Goal: Task Accomplishment & Management: Manage account settings

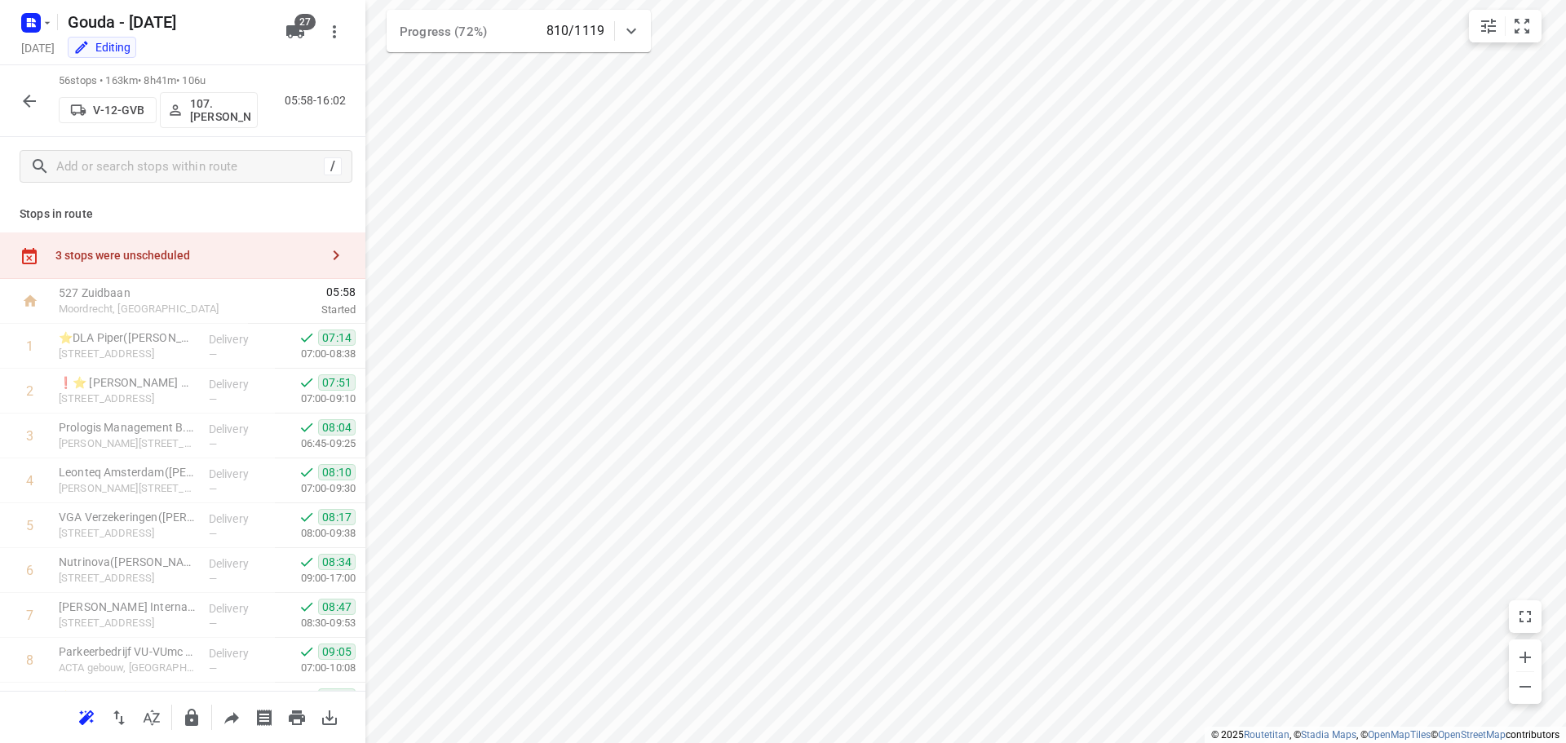
scroll to position [1713, 0]
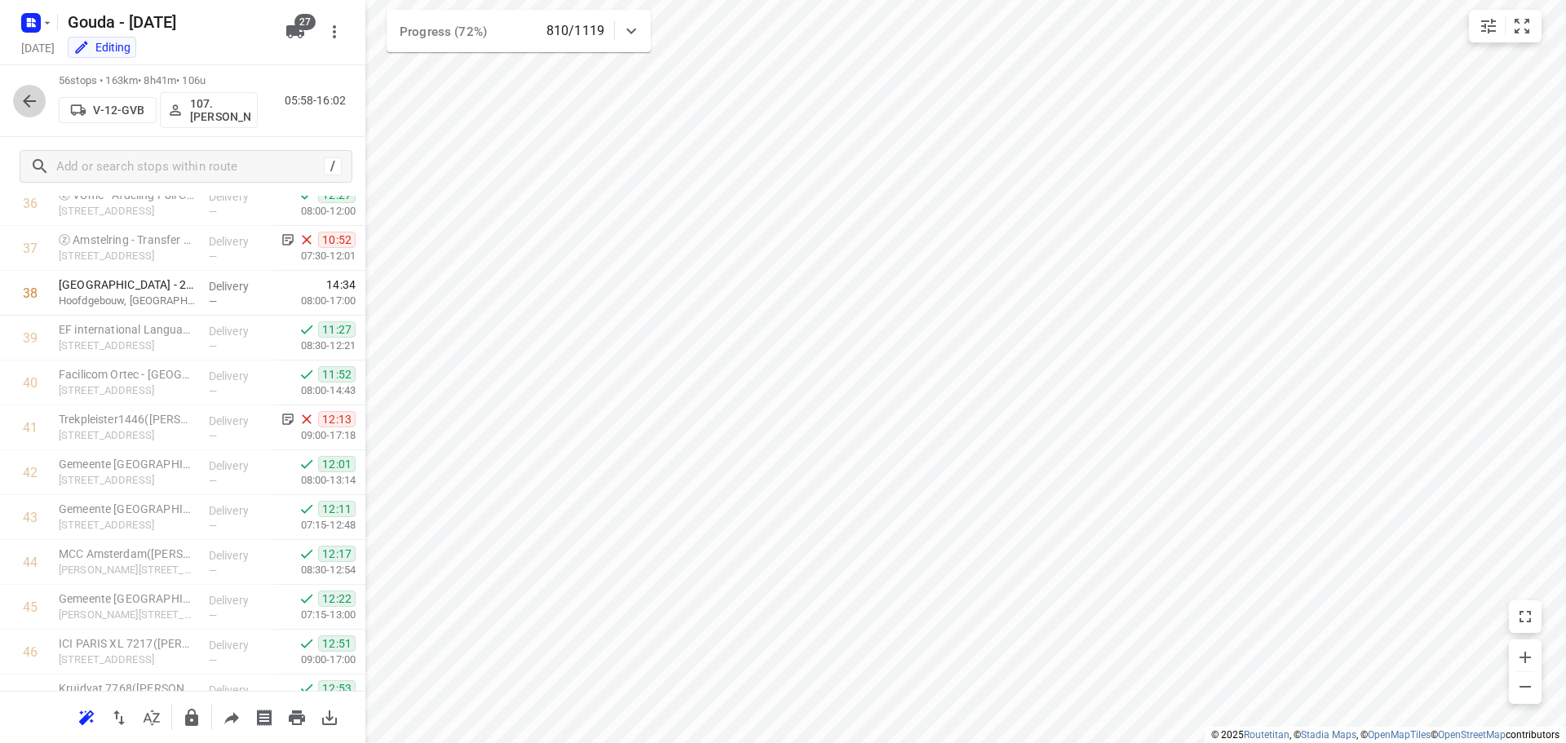
click at [27, 106] on icon "button" at bounding box center [30, 101] width 20 height 20
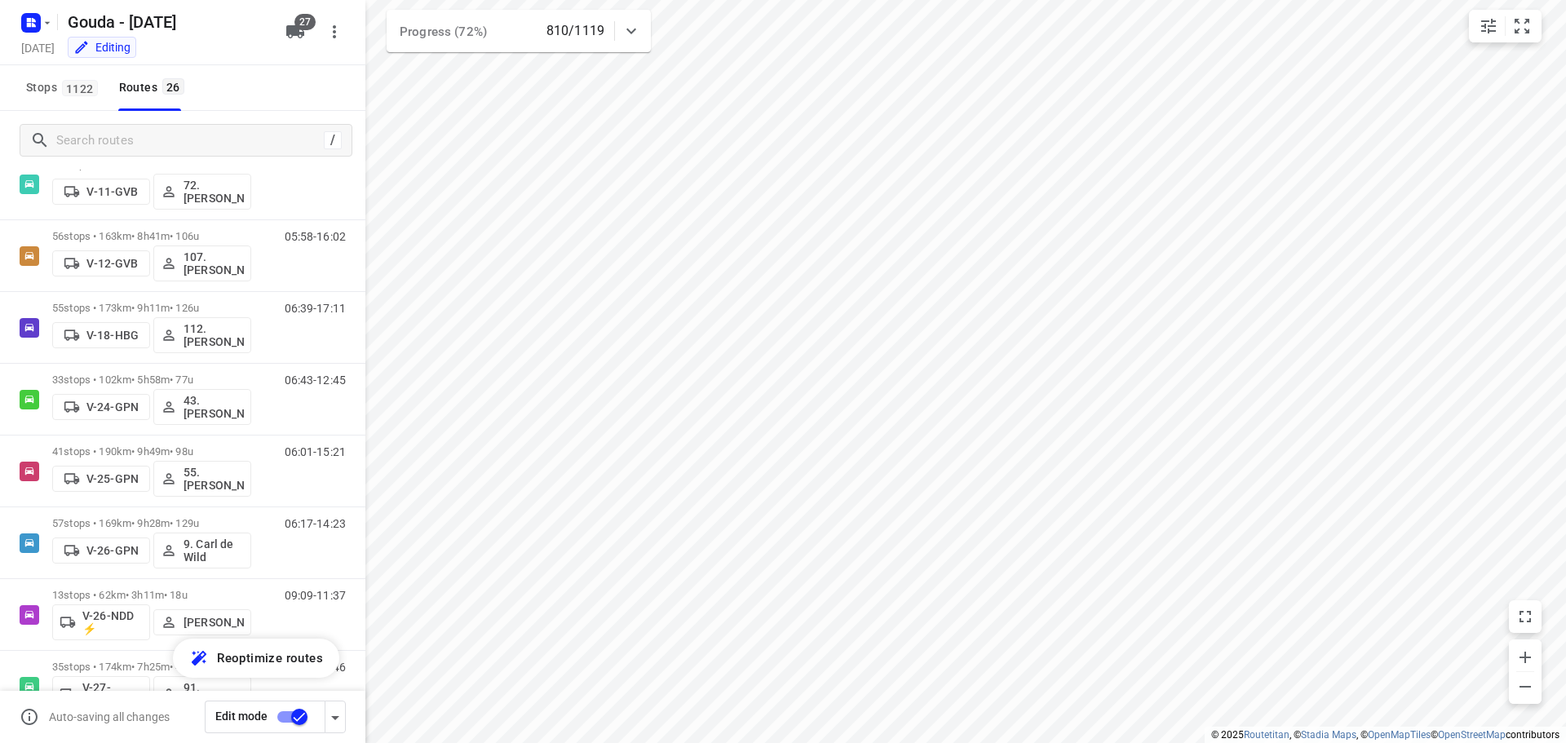
scroll to position [334, 0]
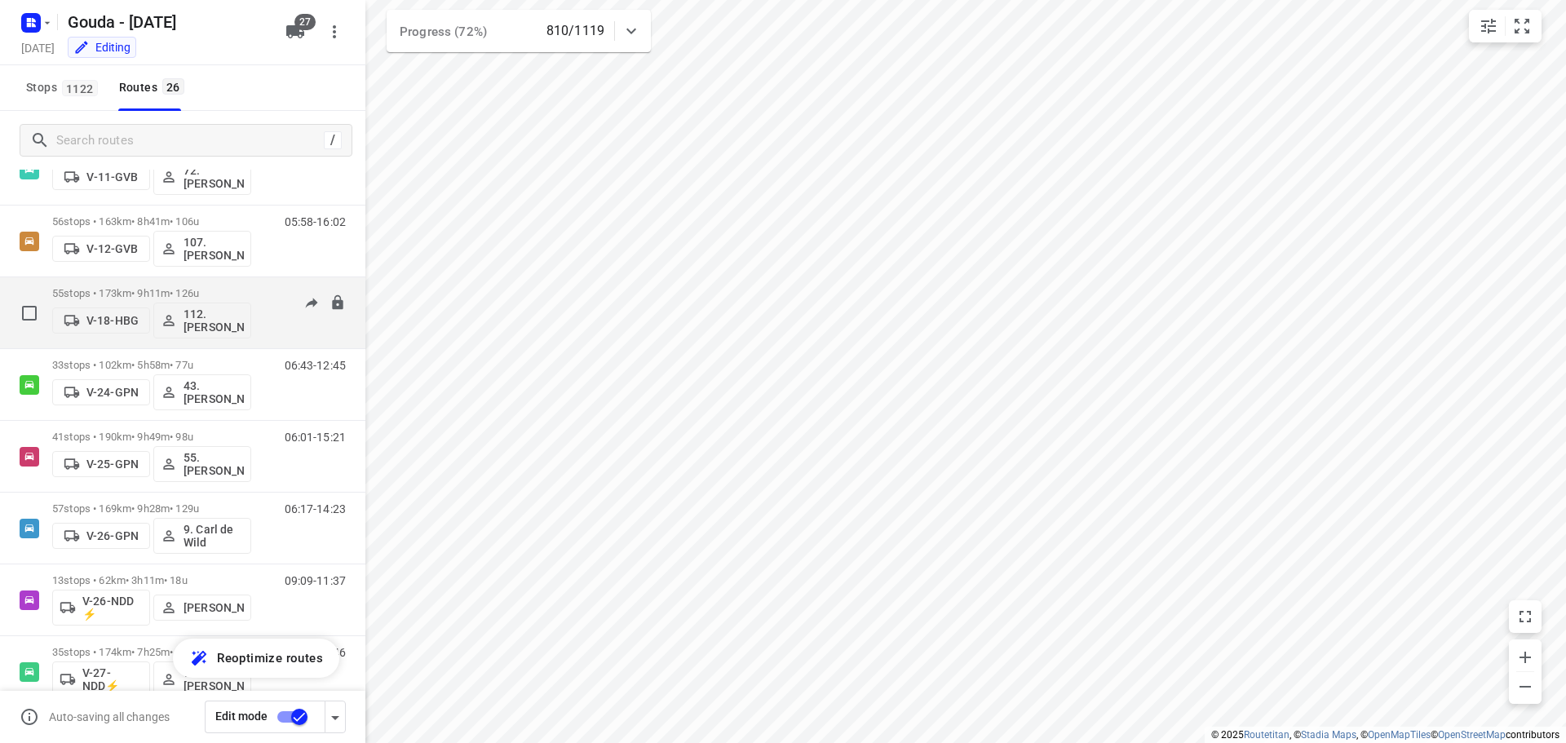
click at [283, 328] on div "06:39-17:11" at bounding box center [305, 317] width 82 height 60
click at [157, 285] on div "55 stops • 173km • 9h11m • 126u V-18-HBG 112.Nino Saric" at bounding box center [151, 313] width 199 height 68
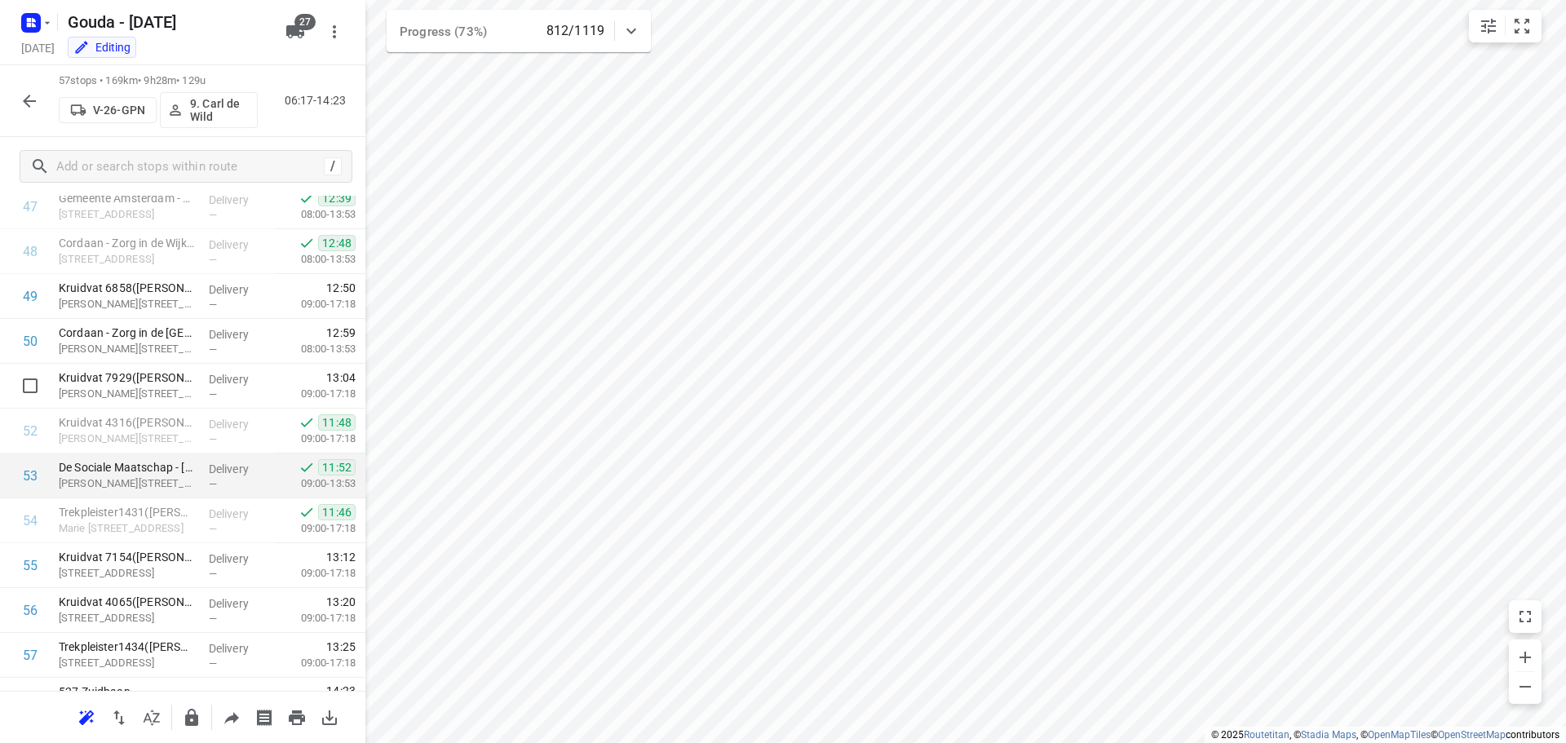
scroll to position [2235, 0]
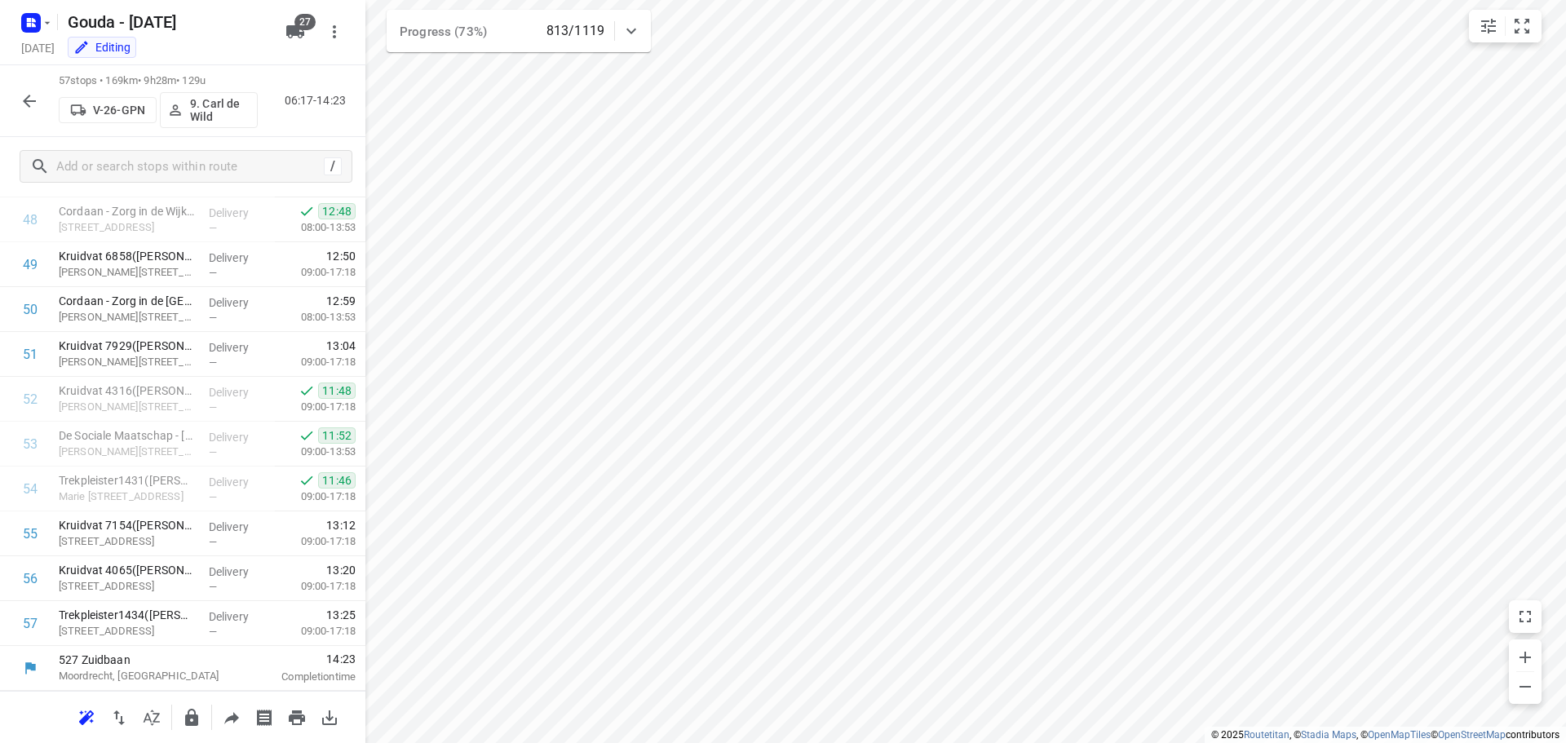
click at [26, 108] on icon "button" at bounding box center [30, 101] width 20 height 20
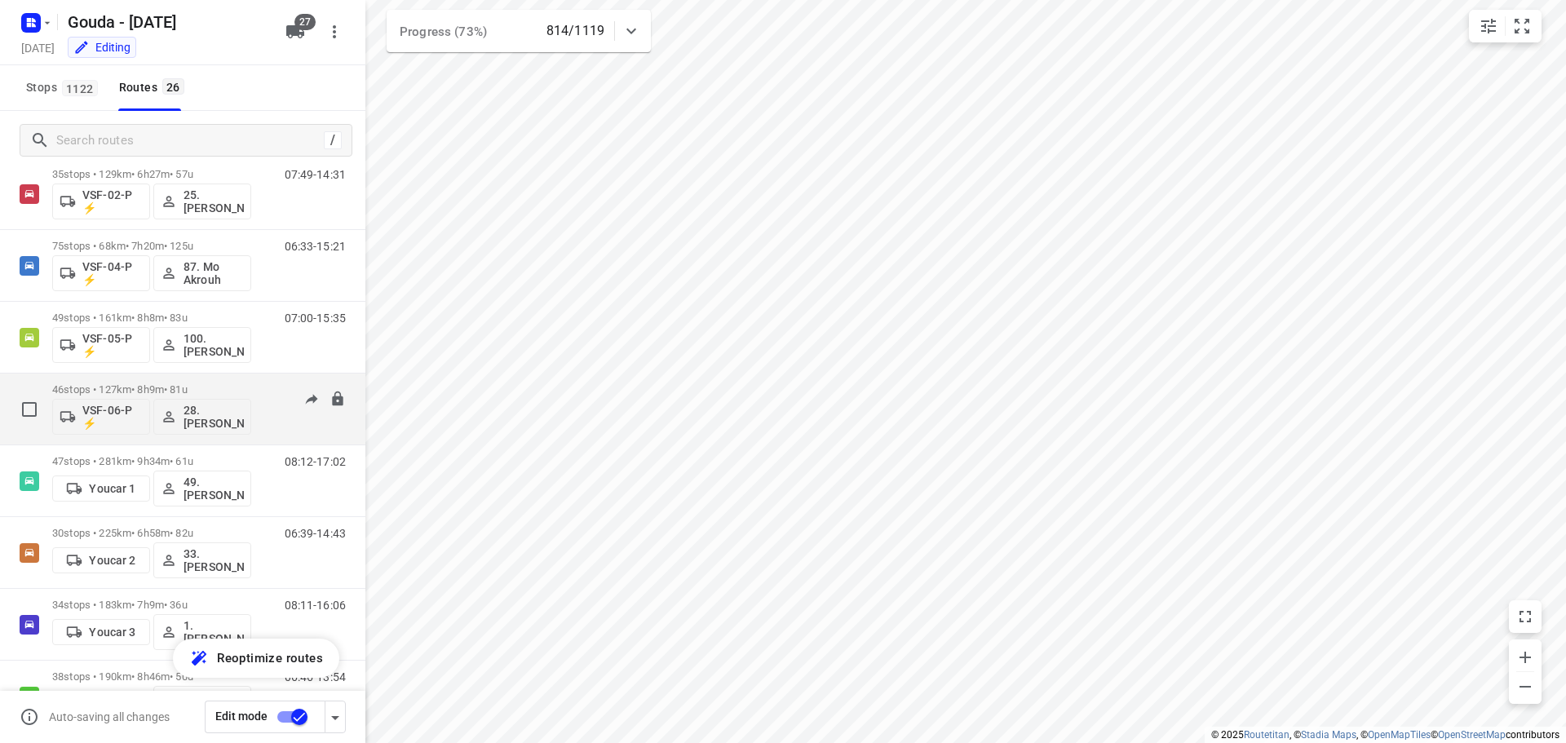
scroll to position [1445, 0]
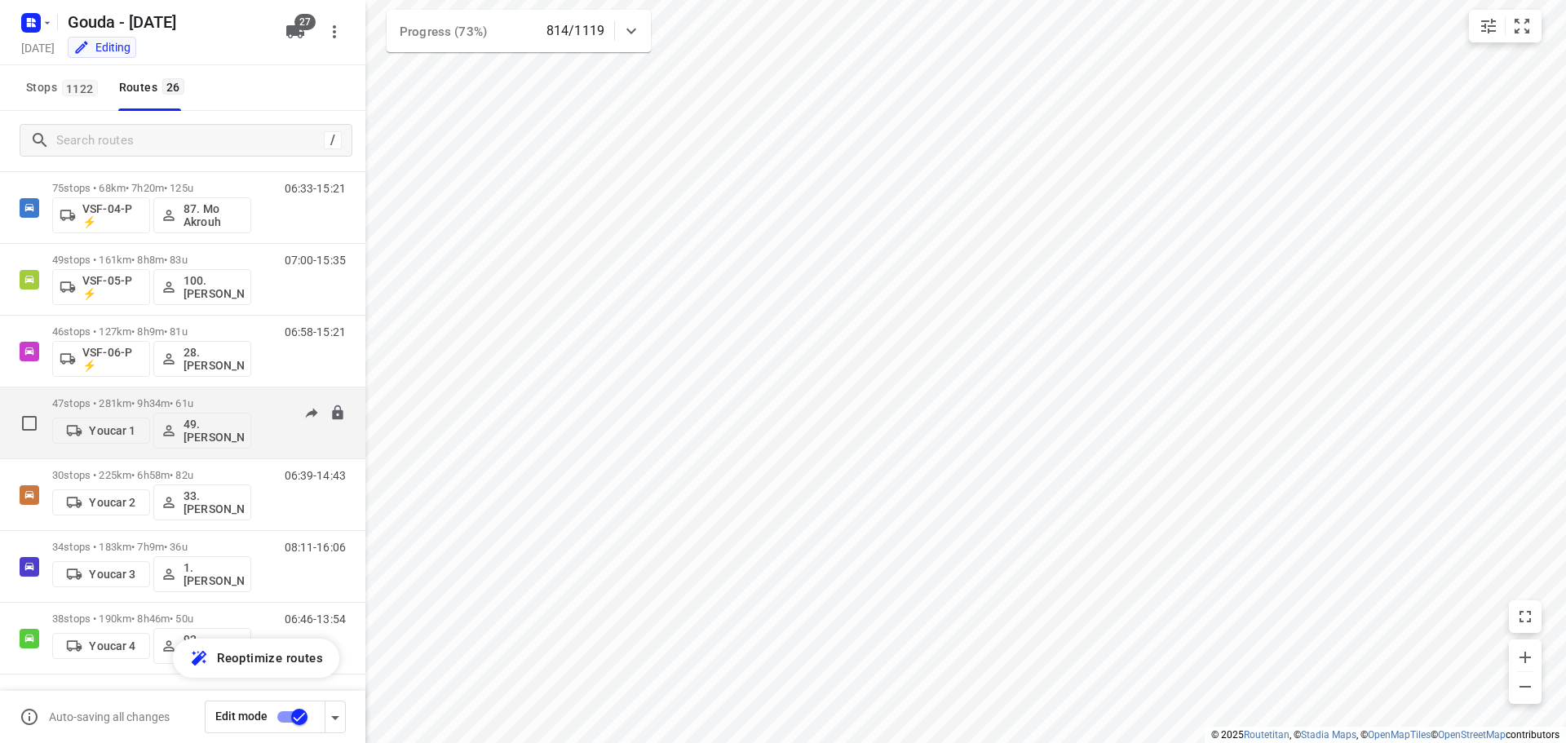
click at [228, 402] on p "47 stops • 281km • 9h34m • 61u" at bounding box center [151, 403] width 199 height 12
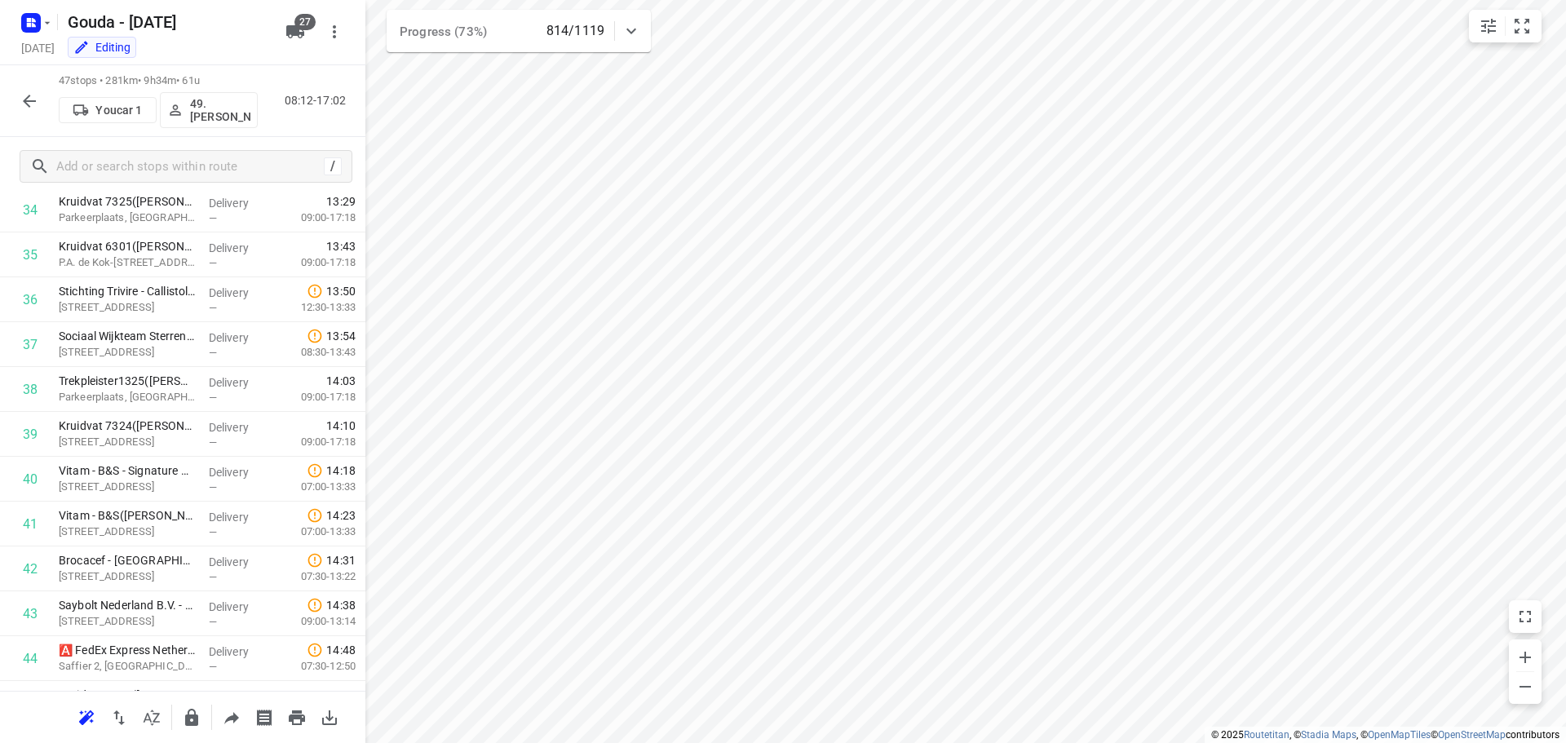
scroll to position [1786, 0]
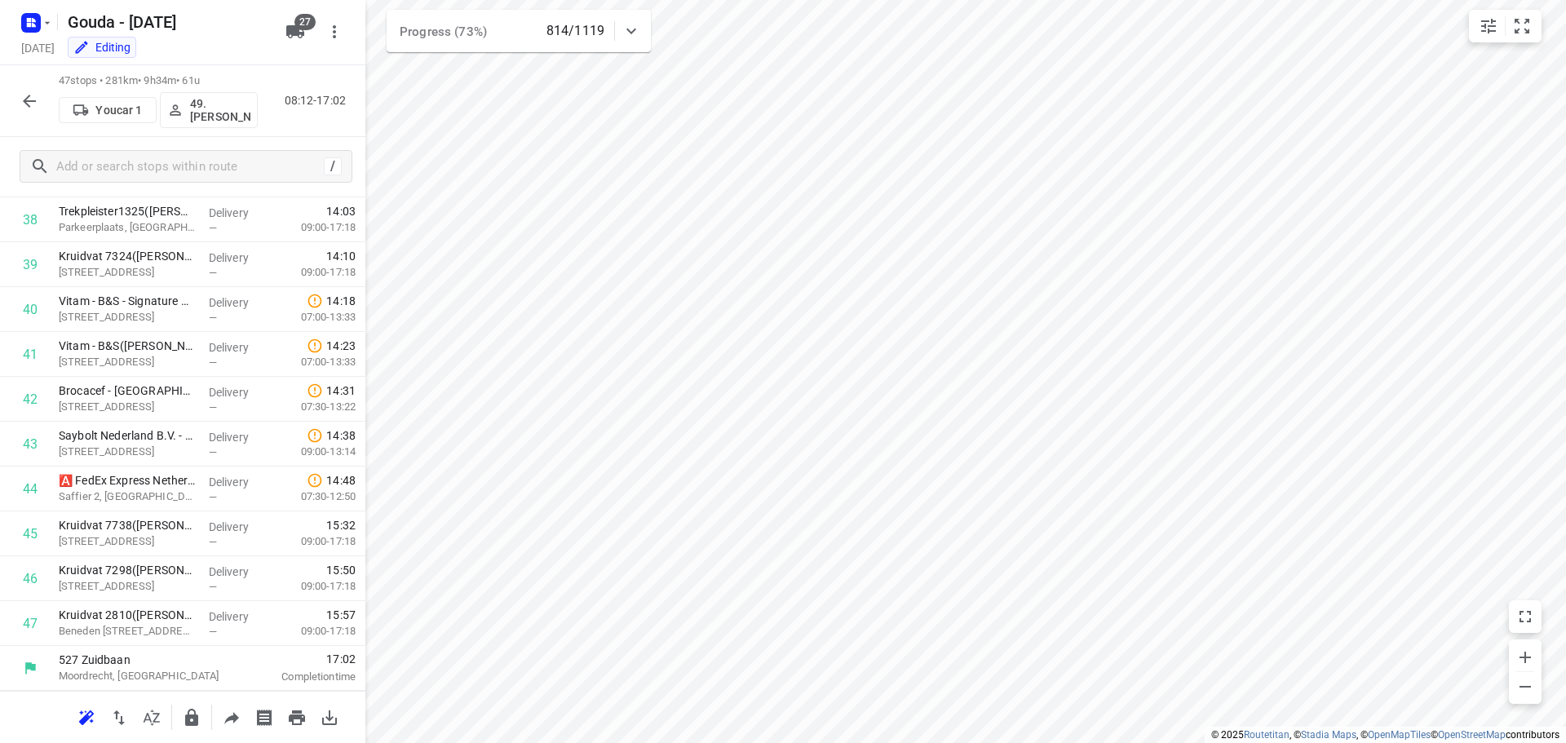
click at [24, 95] on icon "button" at bounding box center [30, 101] width 20 height 20
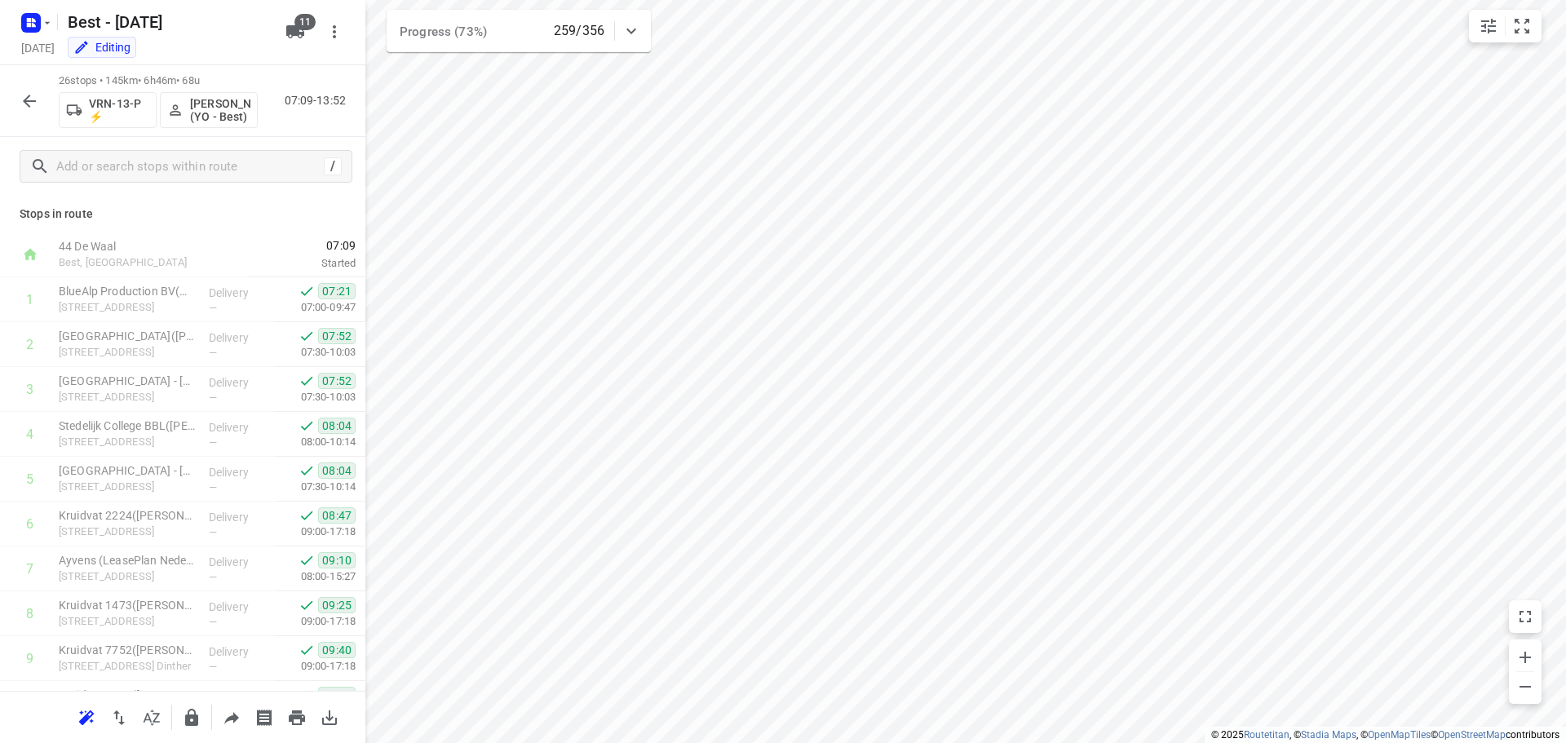
scroll to position [716, 0]
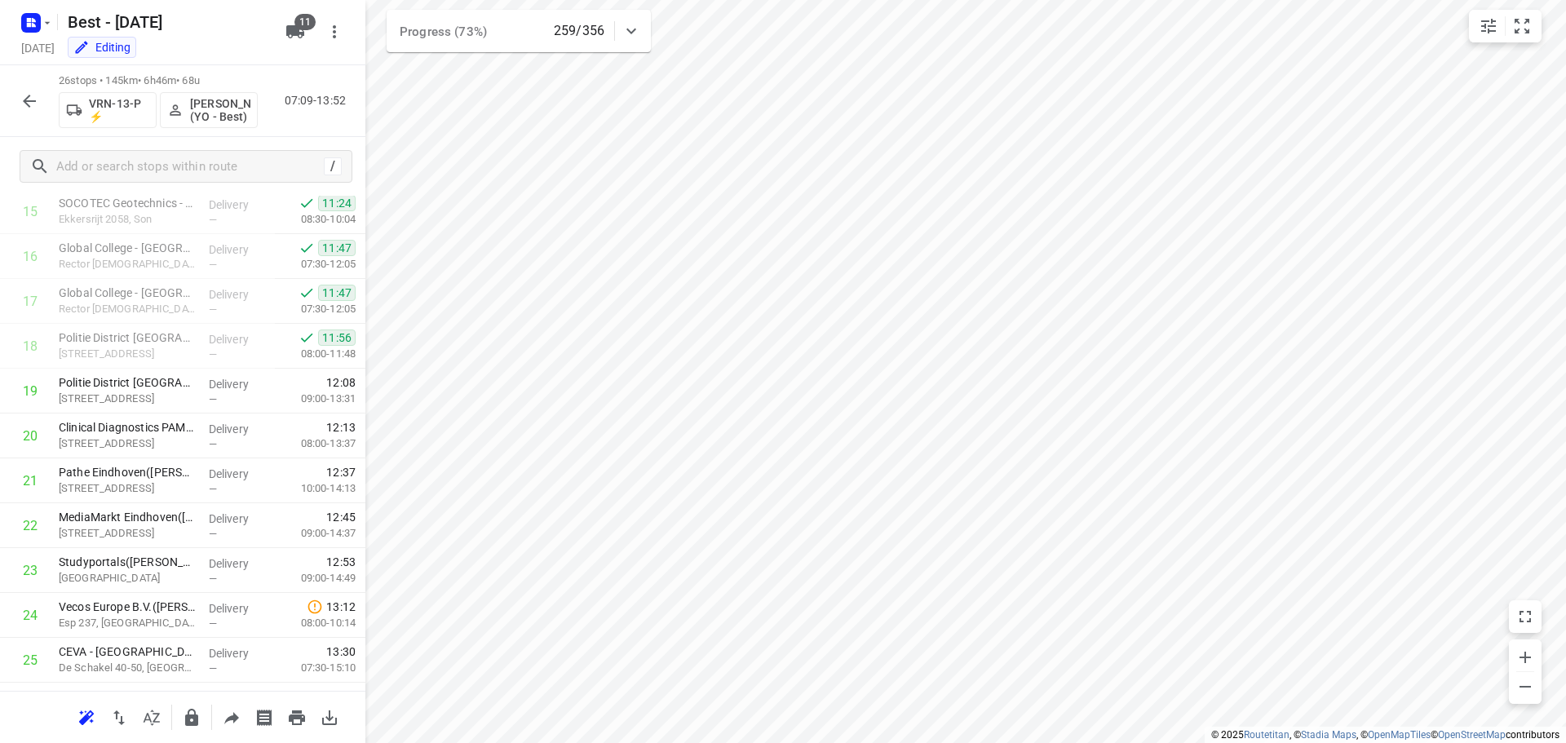
click at [26, 100] on icon "button" at bounding box center [29, 101] width 13 height 13
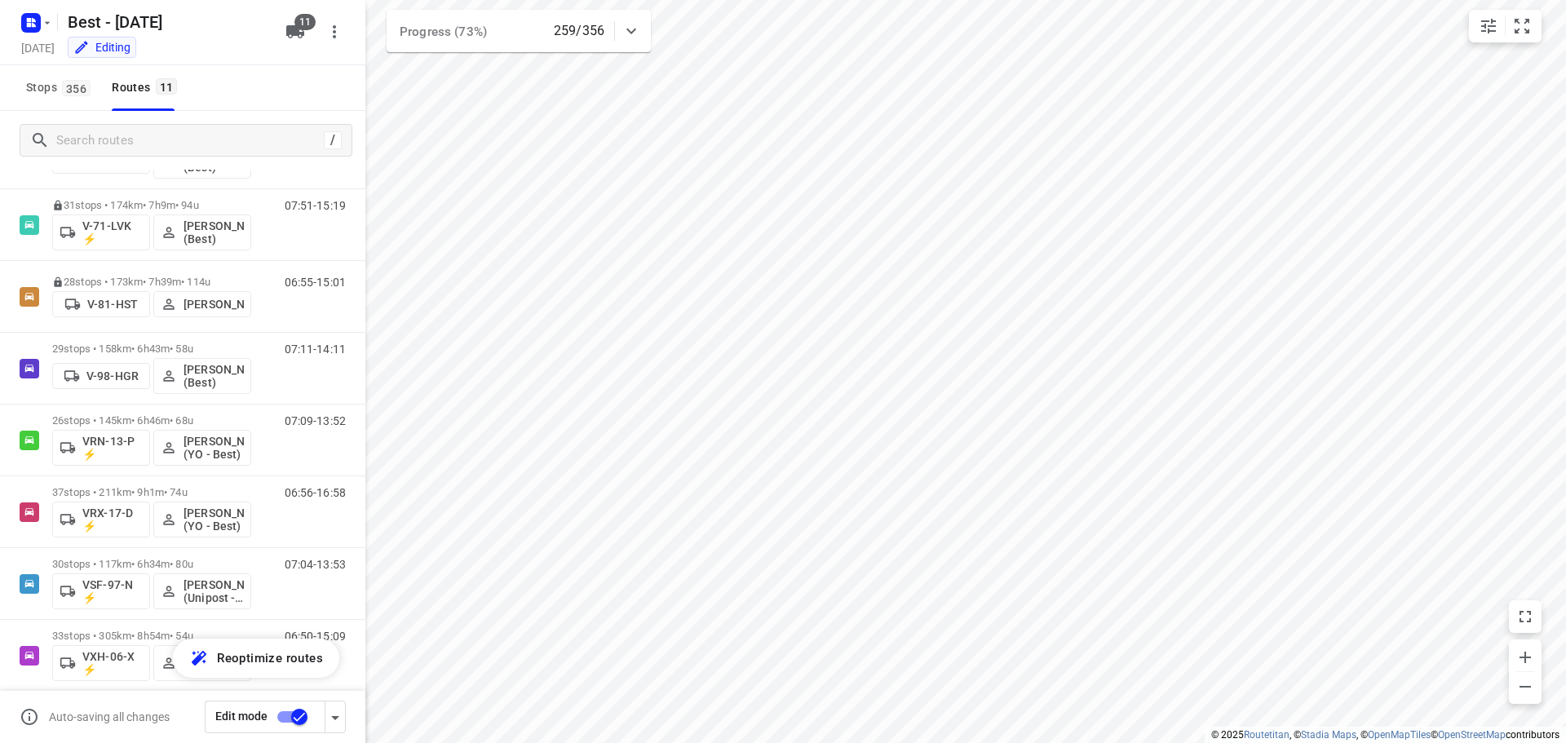
scroll to position [321, 0]
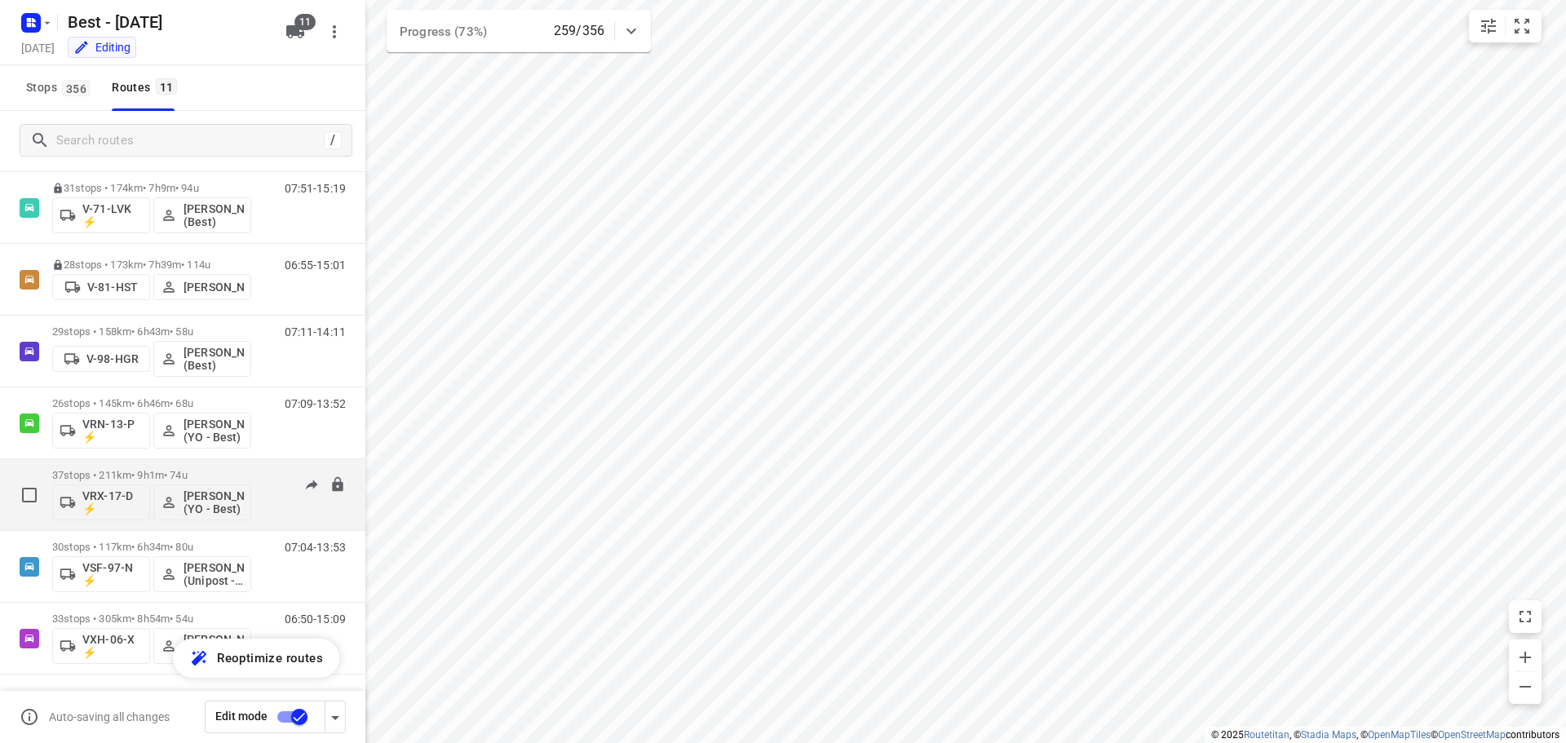
click at [182, 469] on p "37 stops • 211km • 9h1m • 74u" at bounding box center [151, 475] width 199 height 12
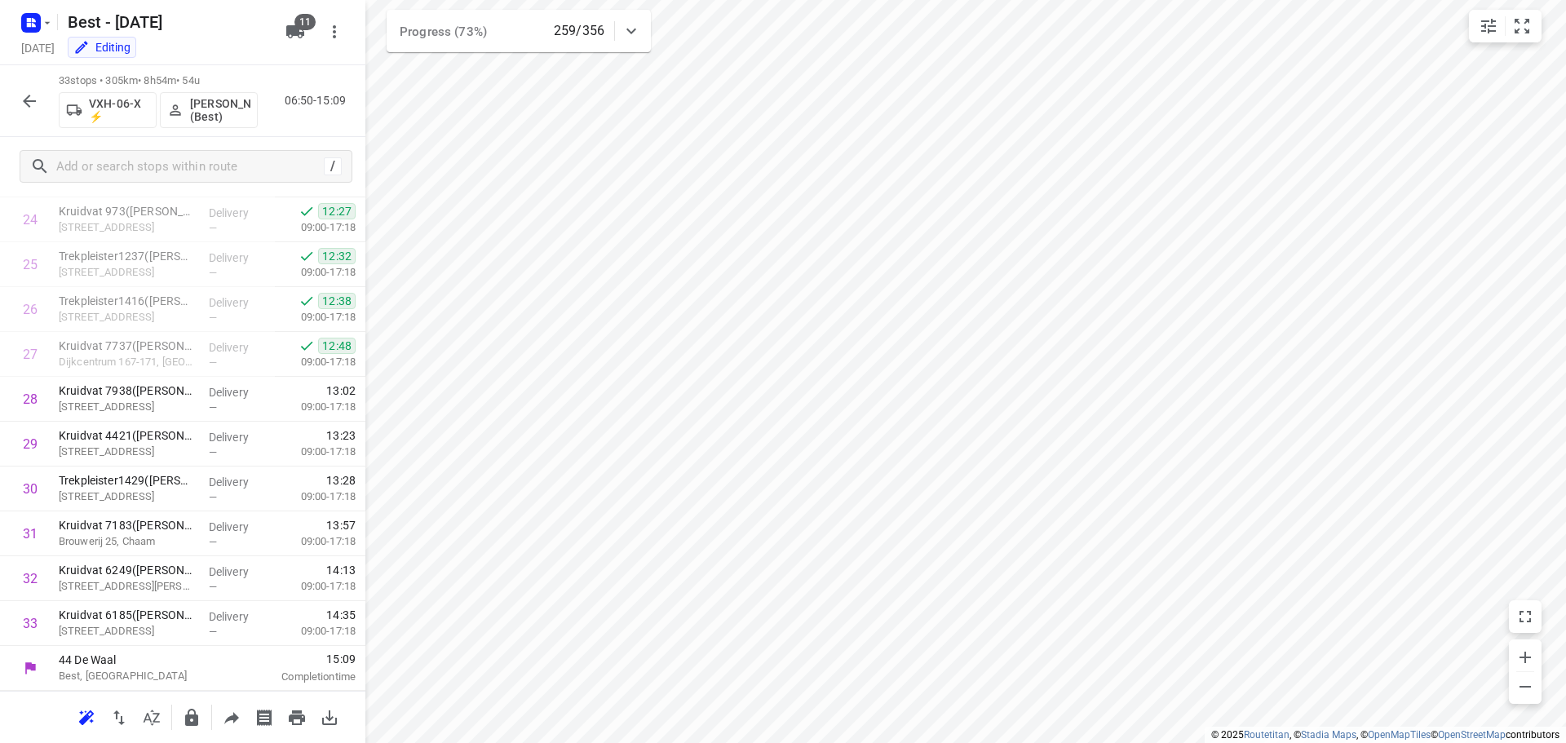
scroll to position [1112, 0]
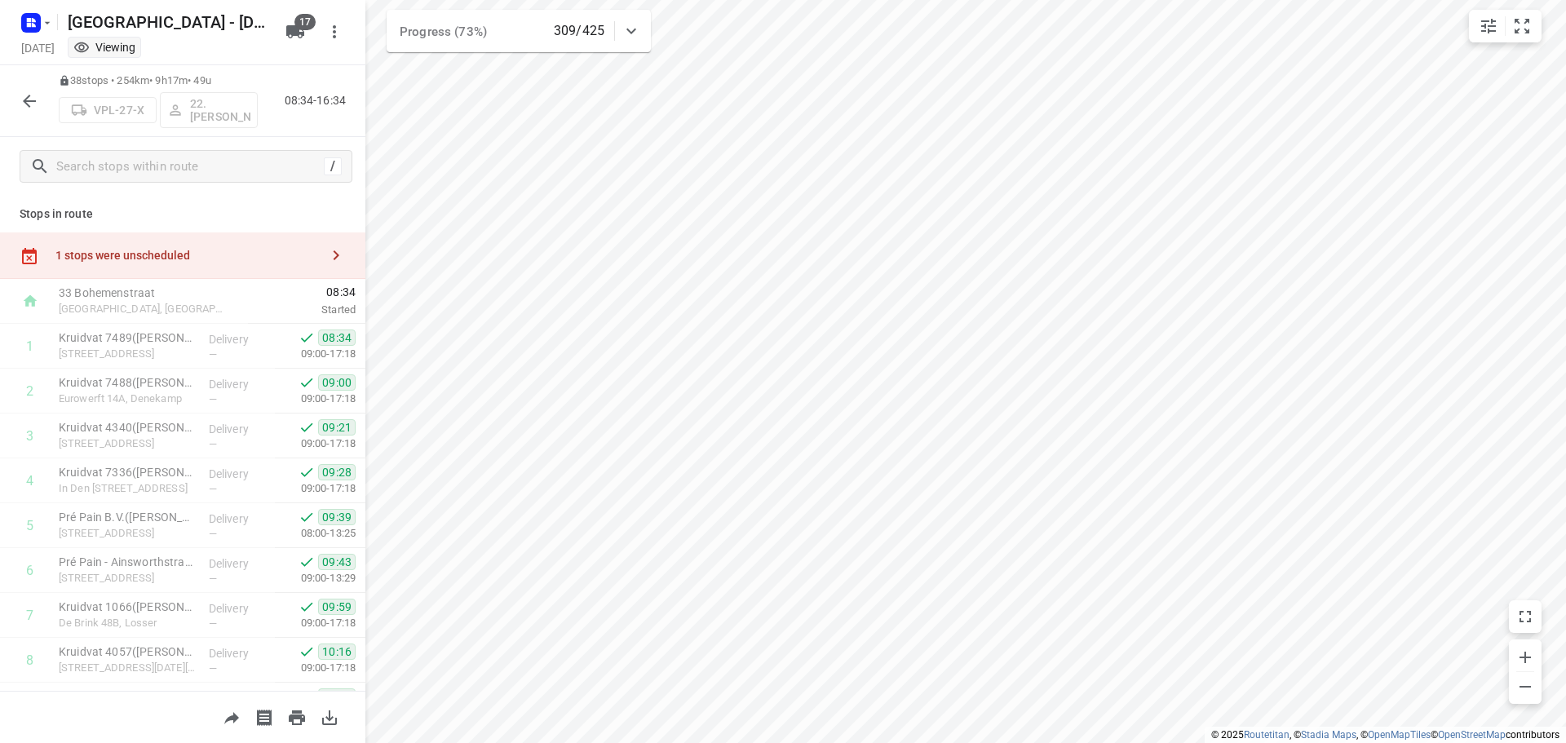
scroll to position [1383, 0]
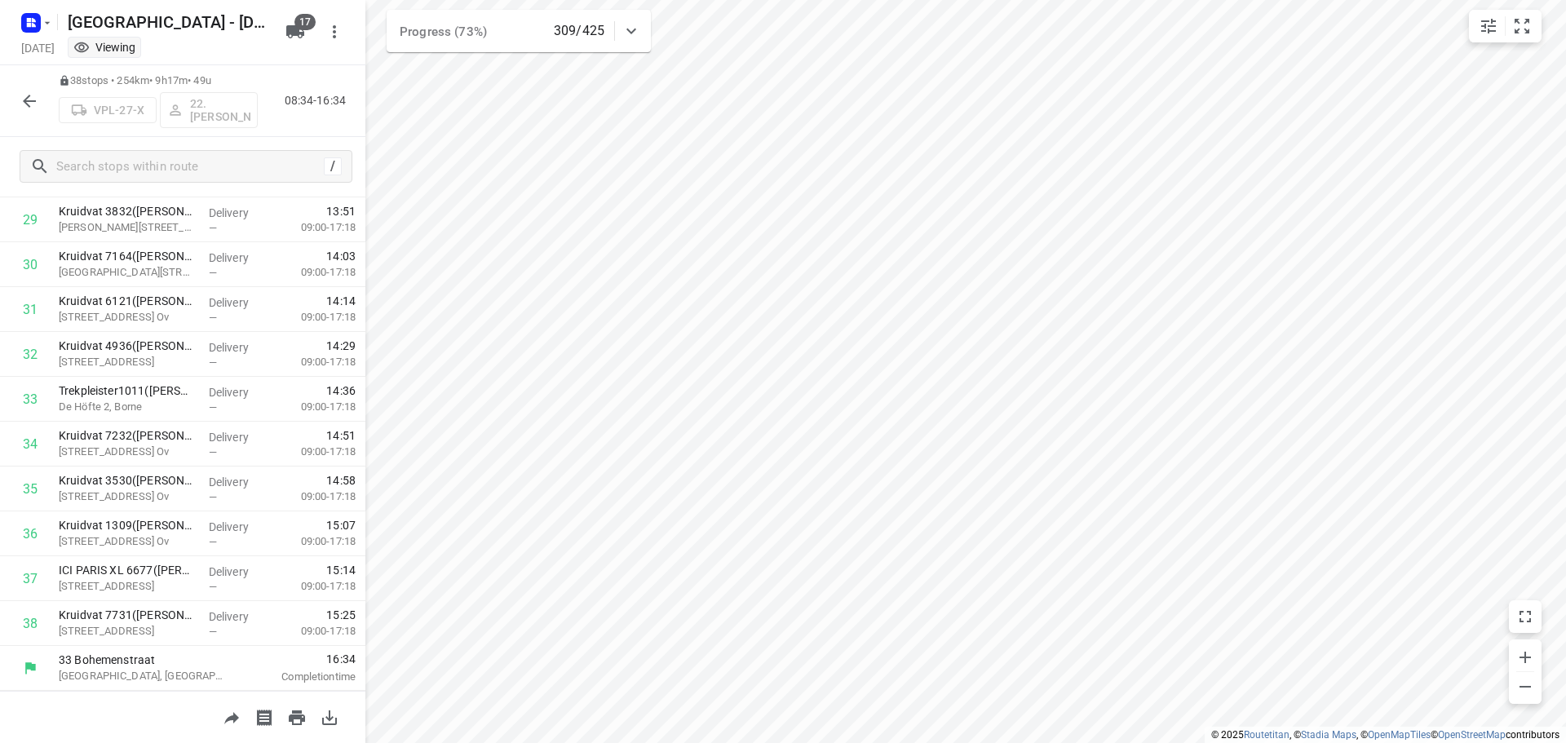
click at [29, 108] on icon "button" at bounding box center [30, 101] width 20 height 20
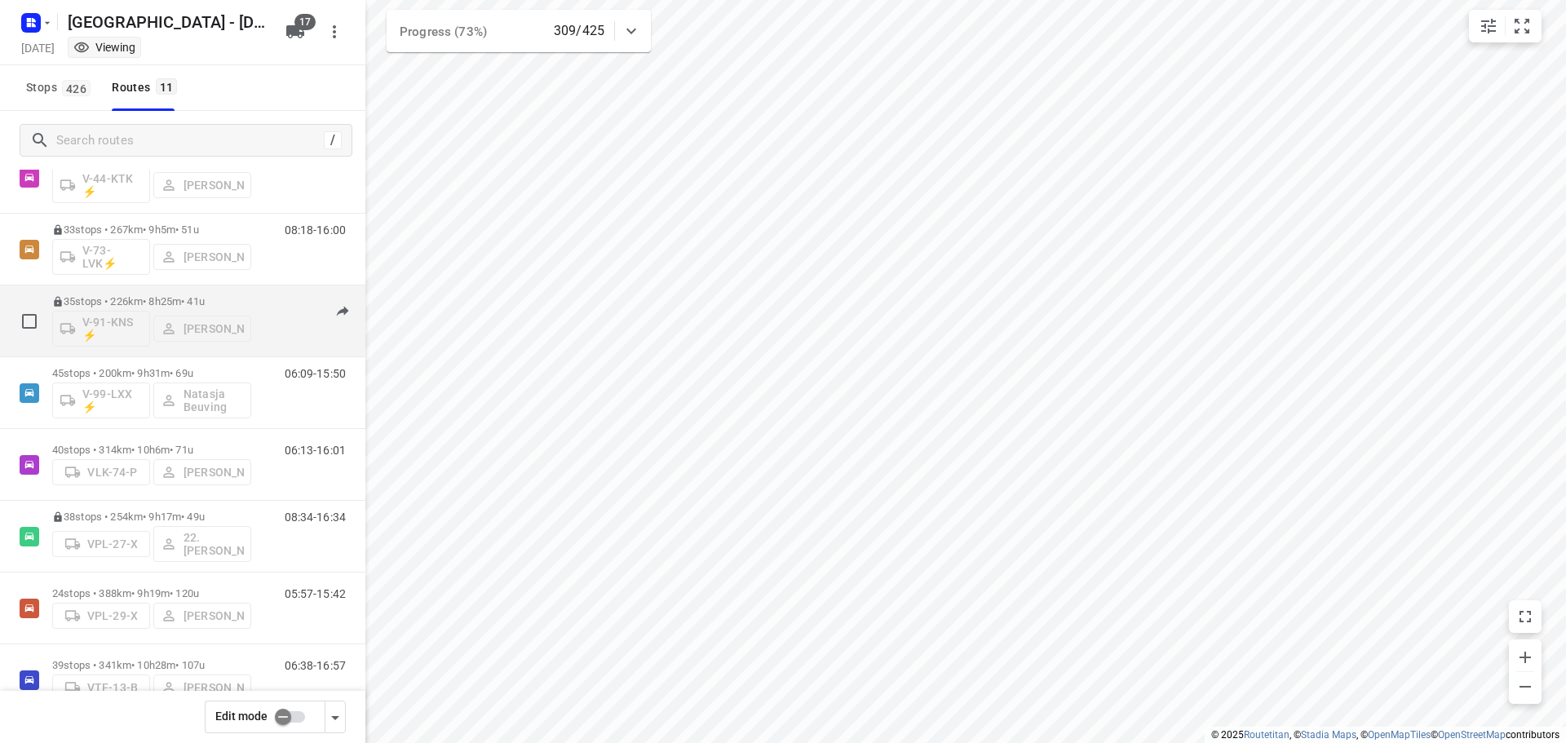
scroll to position [368, 0]
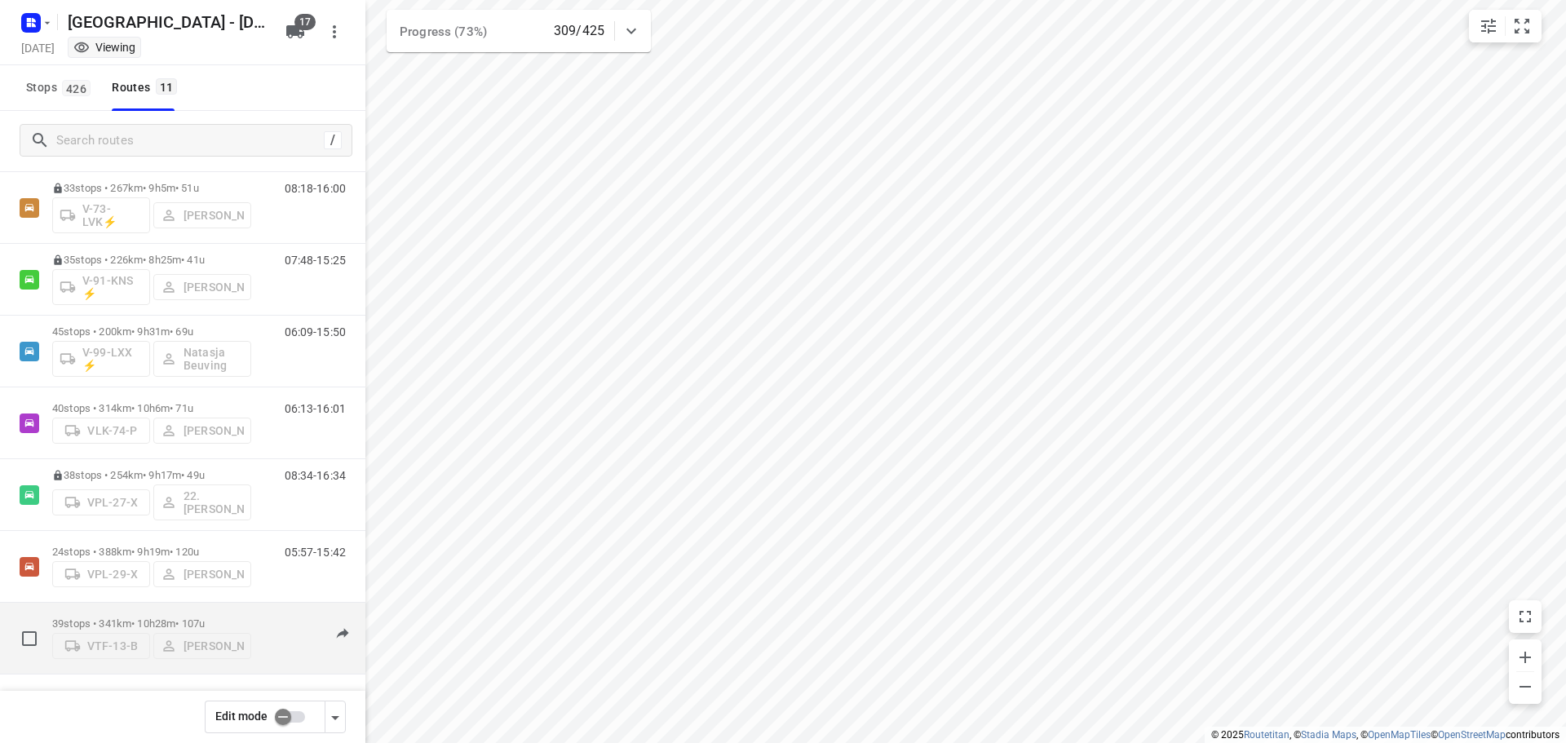
click at [234, 617] on p "39 stops • 341km • 10h28m • 107u" at bounding box center [151, 623] width 199 height 12
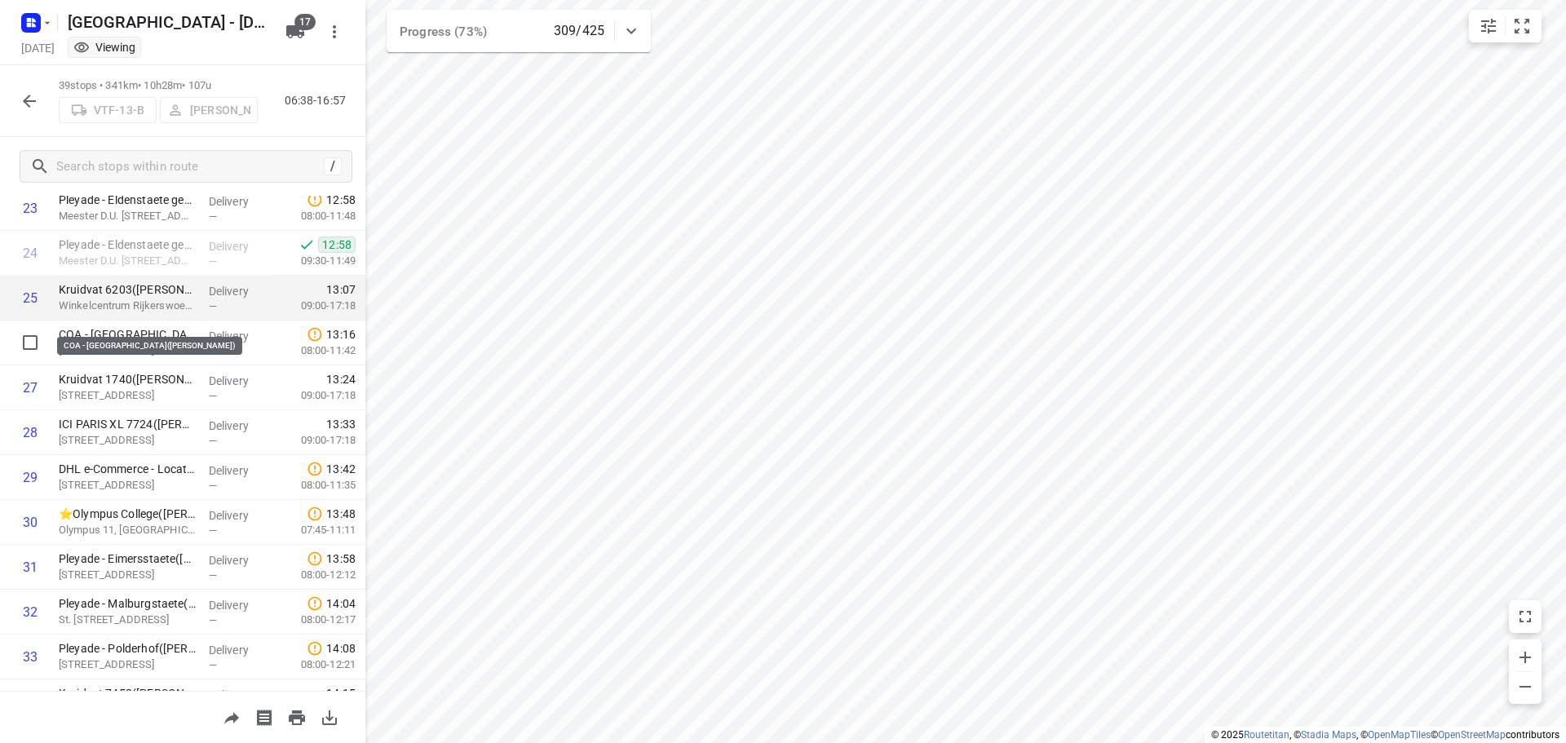
scroll to position [1142, 0]
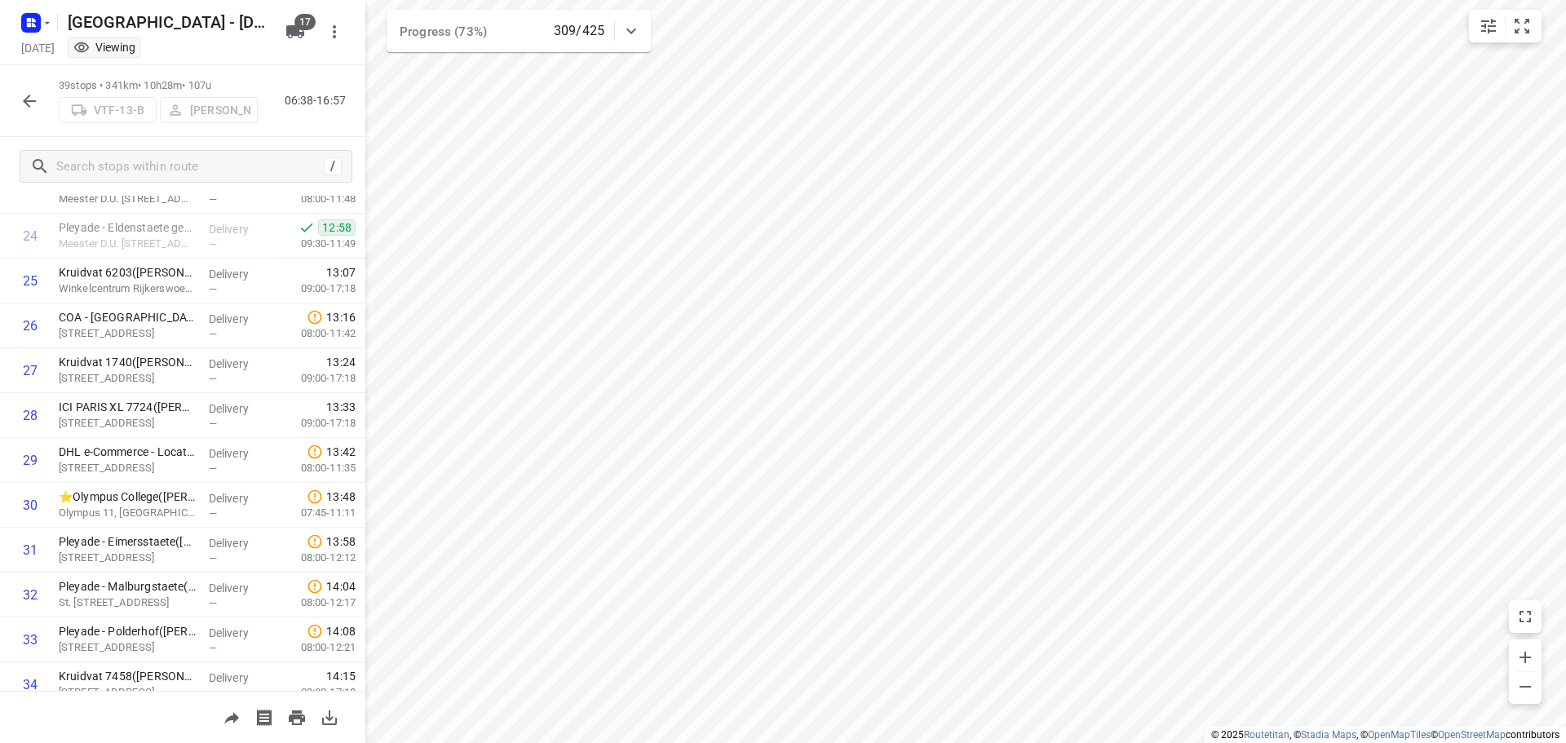
click at [37, 100] on icon "button" at bounding box center [30, 101] width 20 height 20
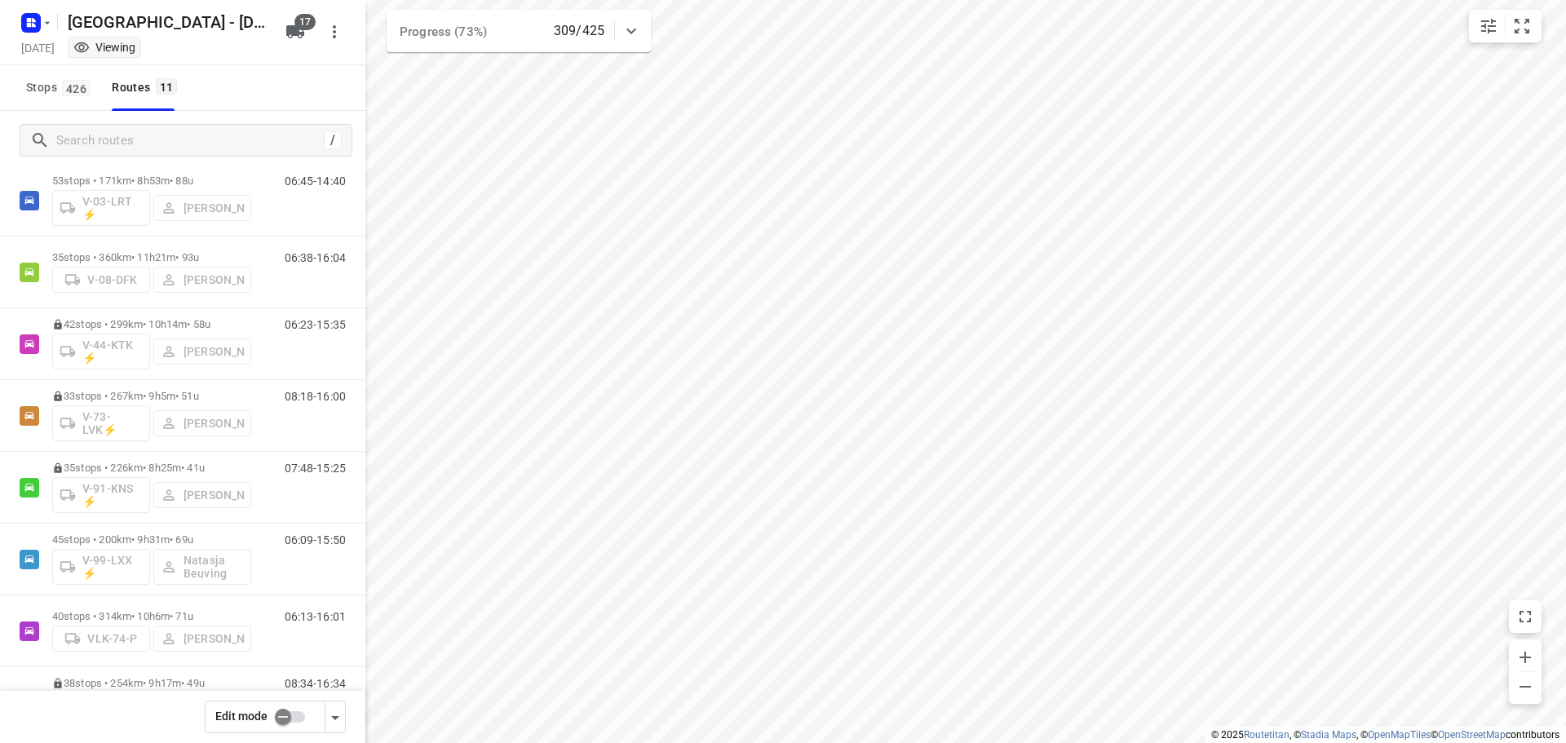
scroll to position [368, 0]
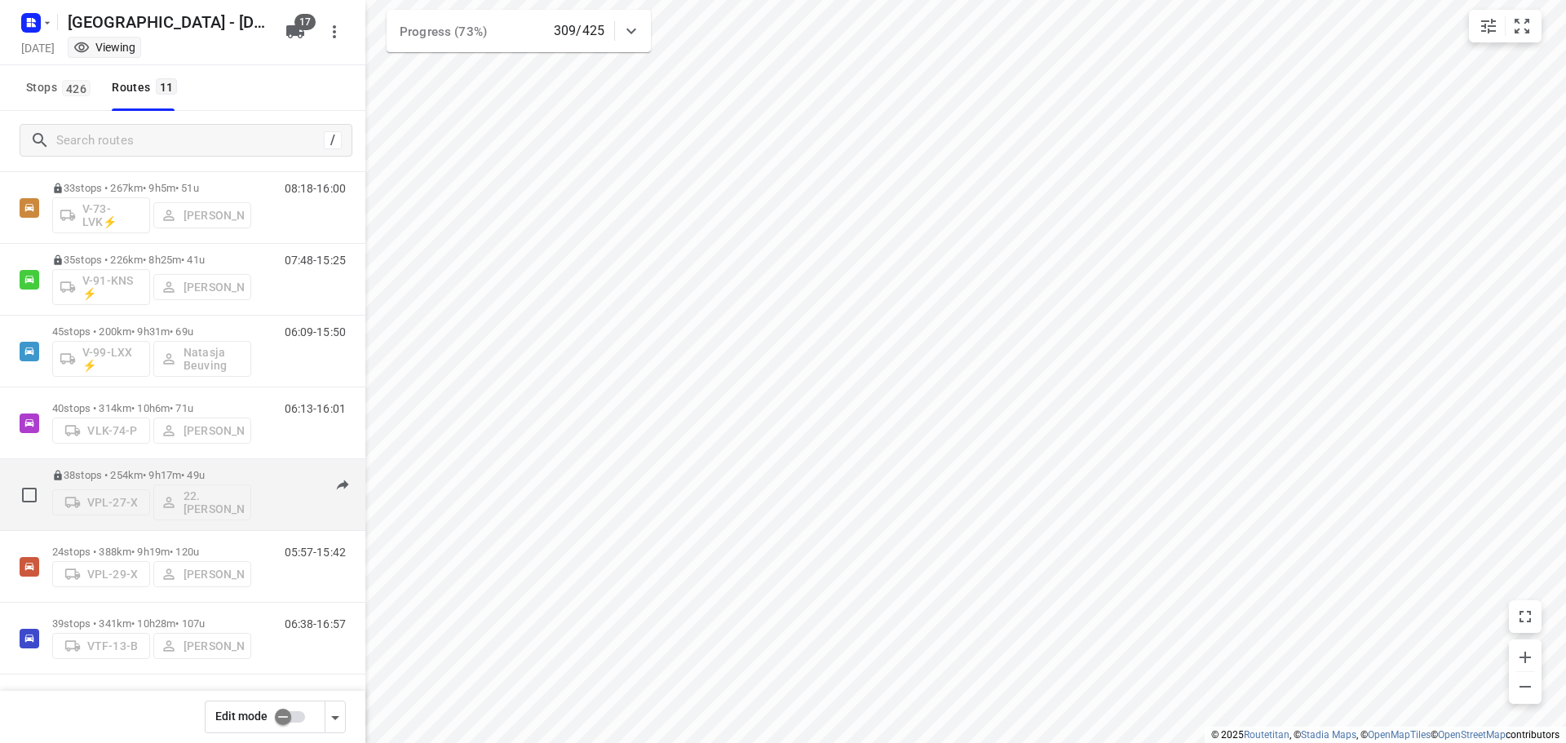
click at [269, 495] on div "08:34-16:34" at bounding box center [305, 499] width 82 height 60
click at [225, 468] on div "38 stops • 254km • 9h17m • 49u VPL-27-X 22. Franky Tahamata" at bounding box center [151, 495] width 199 height 68
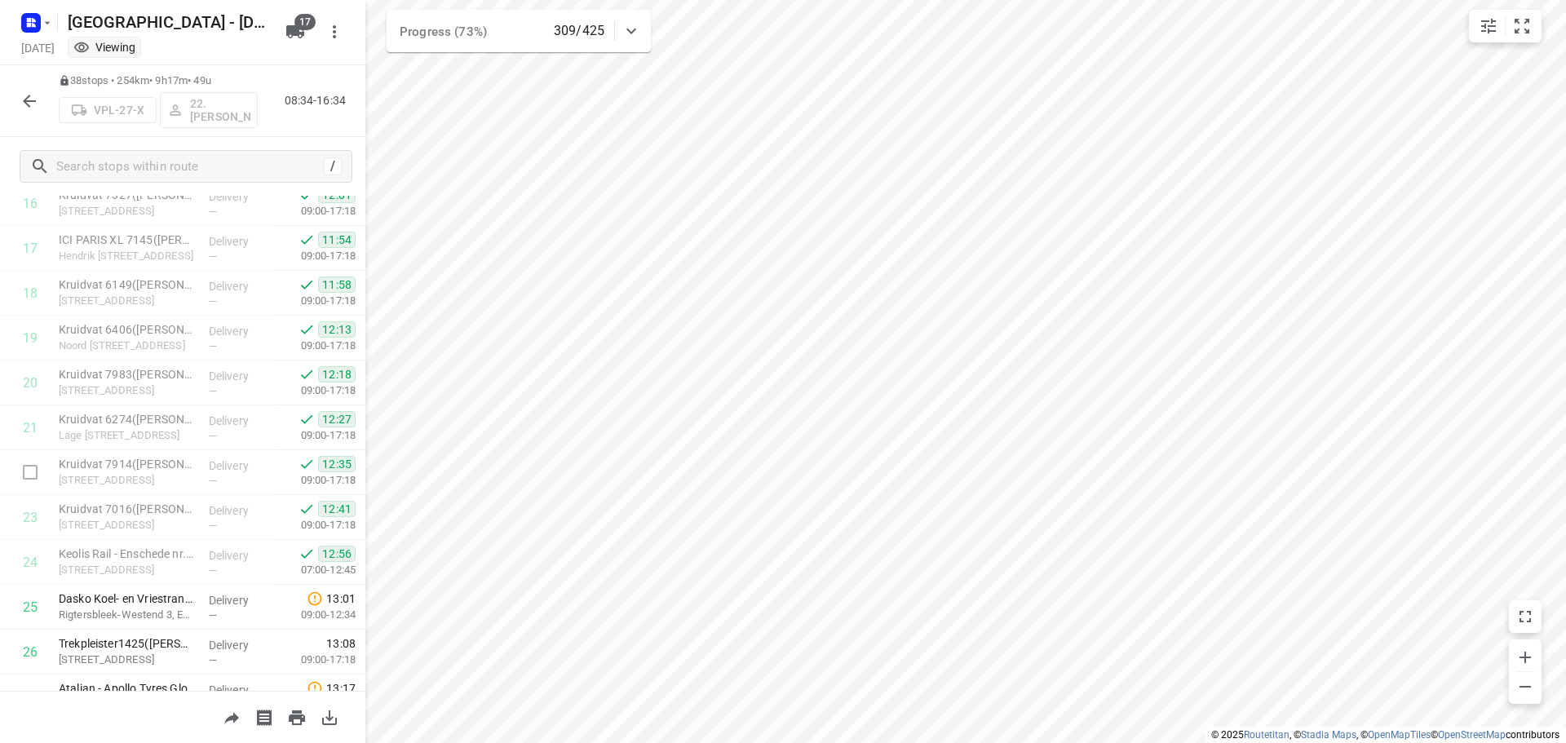
scroll to position [1383, 0]
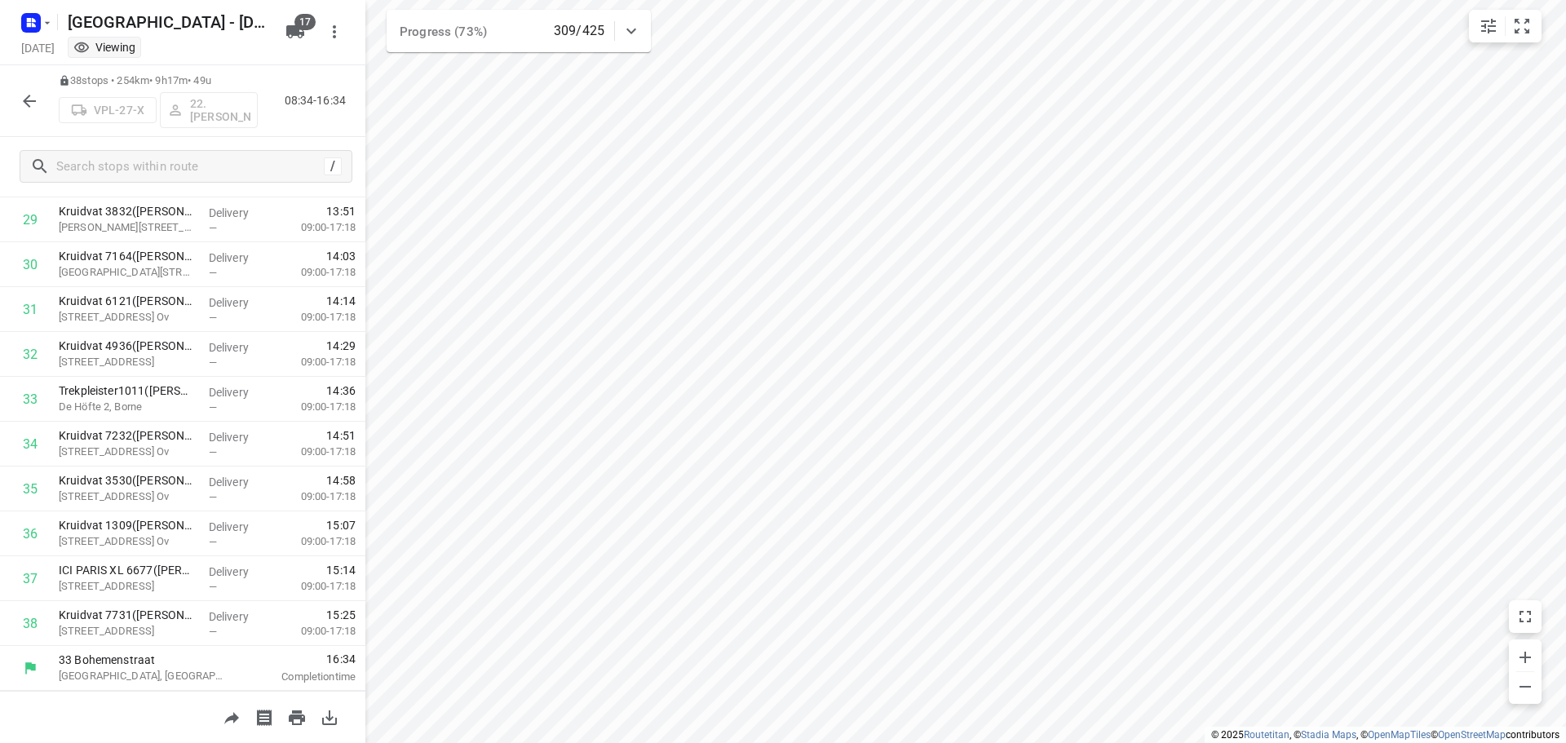
click at [25, 99] on icon "button" at bounding box center [29, 101] width 13 height 13
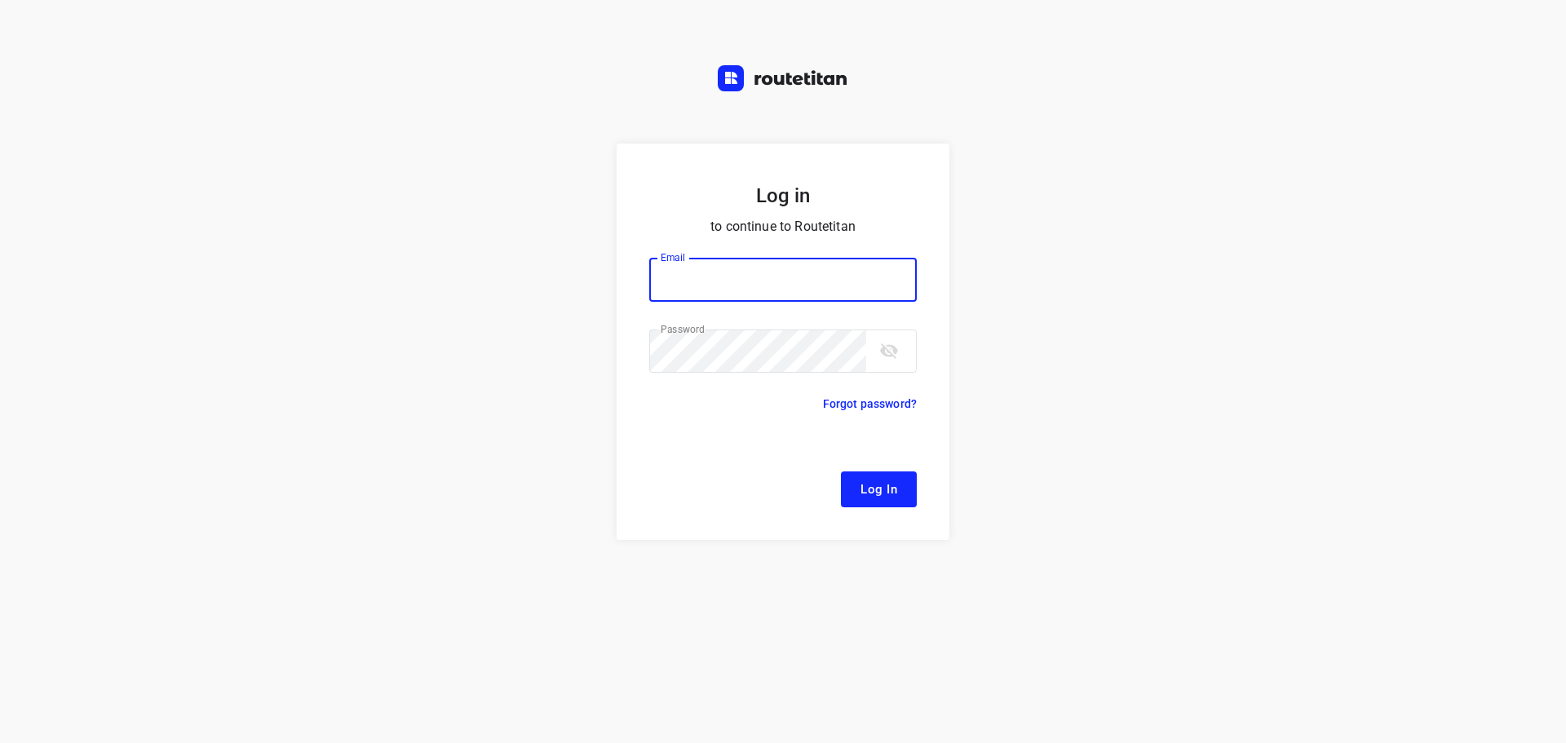
type input "[EMAIL_ADDRESS][DOMAIN_NAME]"
click at [858, 474] on button "Log In" at bounding box center [879, 489] width 76 height 36
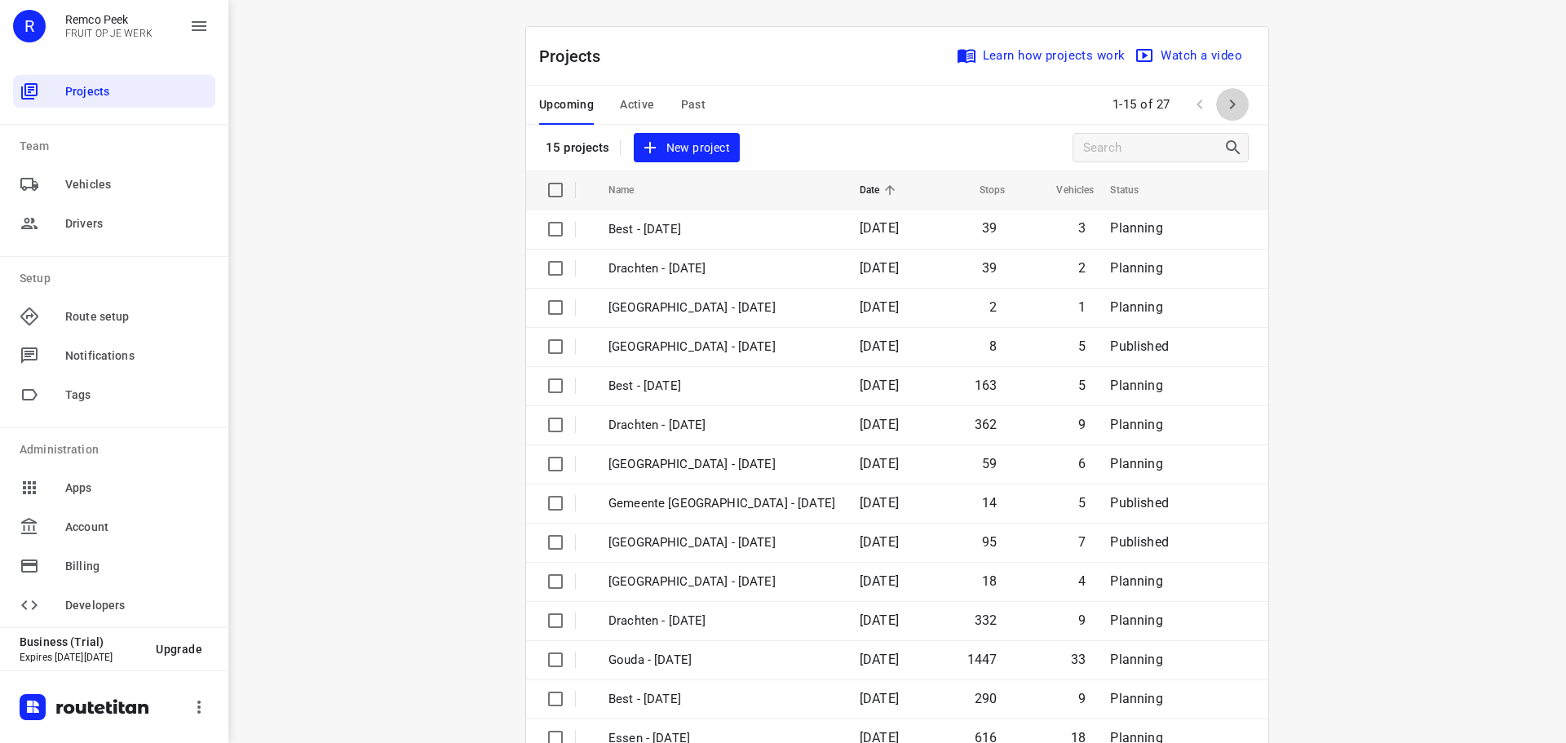
click at [1230, 100] on icon "button" at bounding box center [1233, 105] width 20 height 20
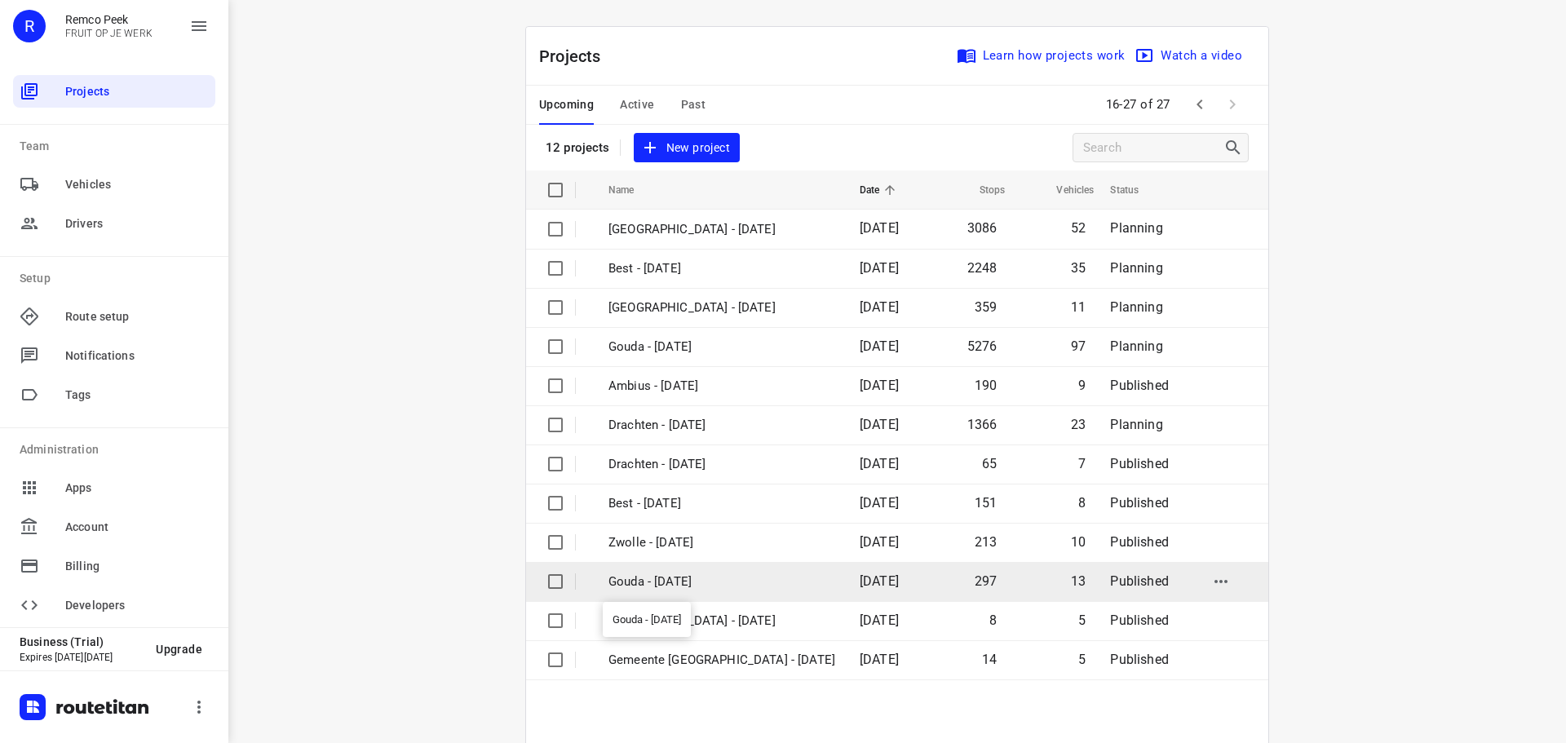
click at [660, 575] on p "Gouda - Friday" at bounding box center [721, 582] width 227 height 19
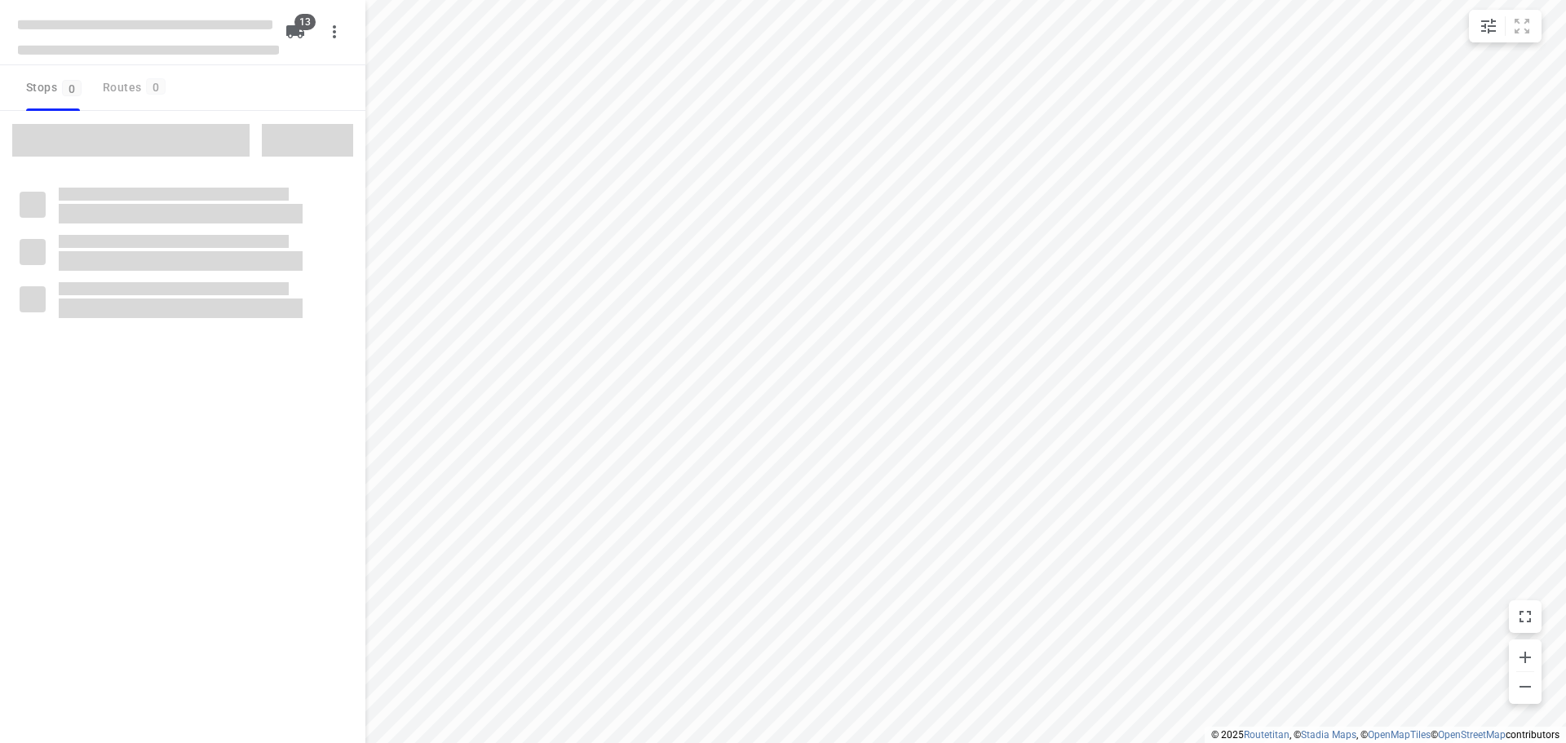
checkbox input "true"
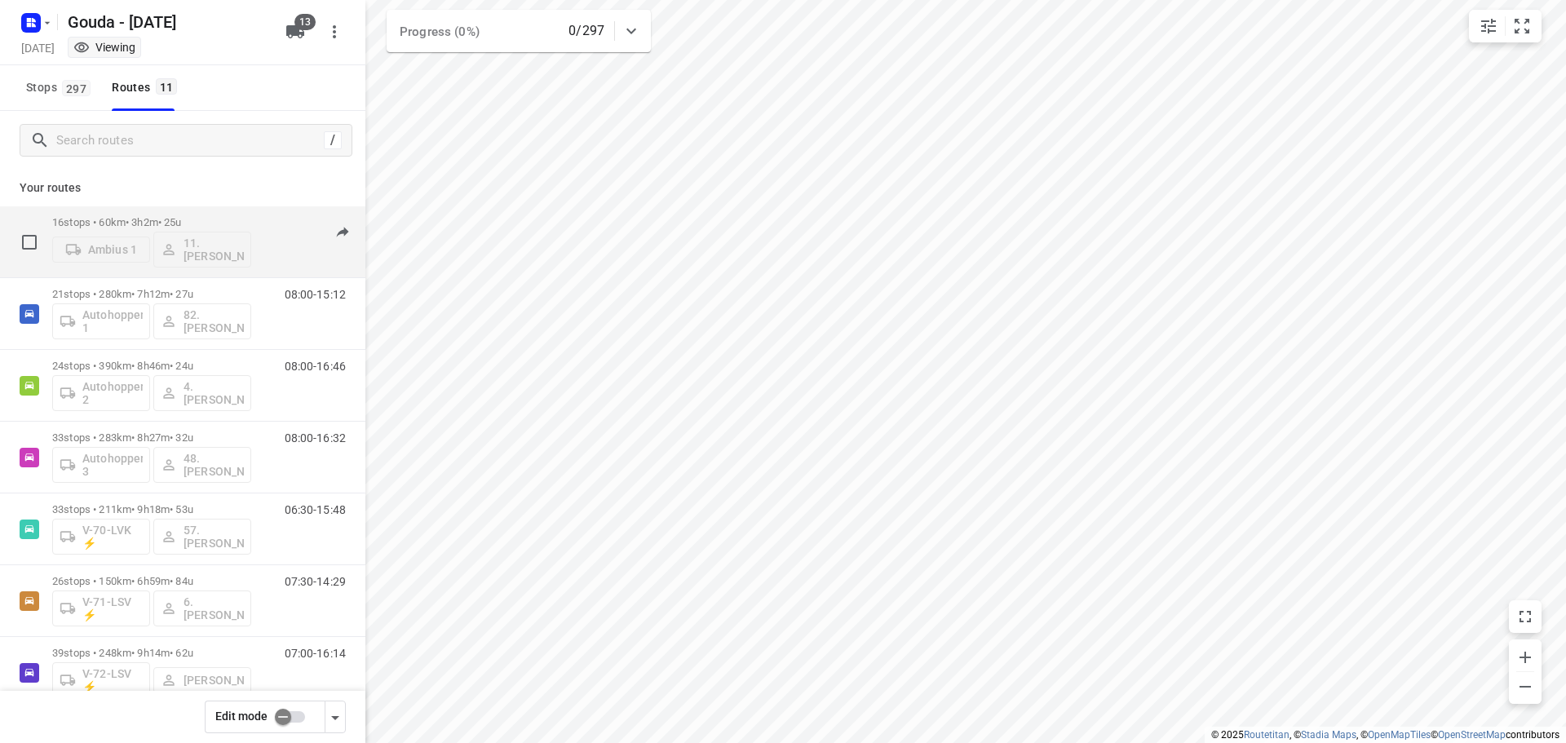
click at [213, 255] on div "Ambius 1 11. Cor Gelderblom" at bounding box center [151, 247] width 199 height 39
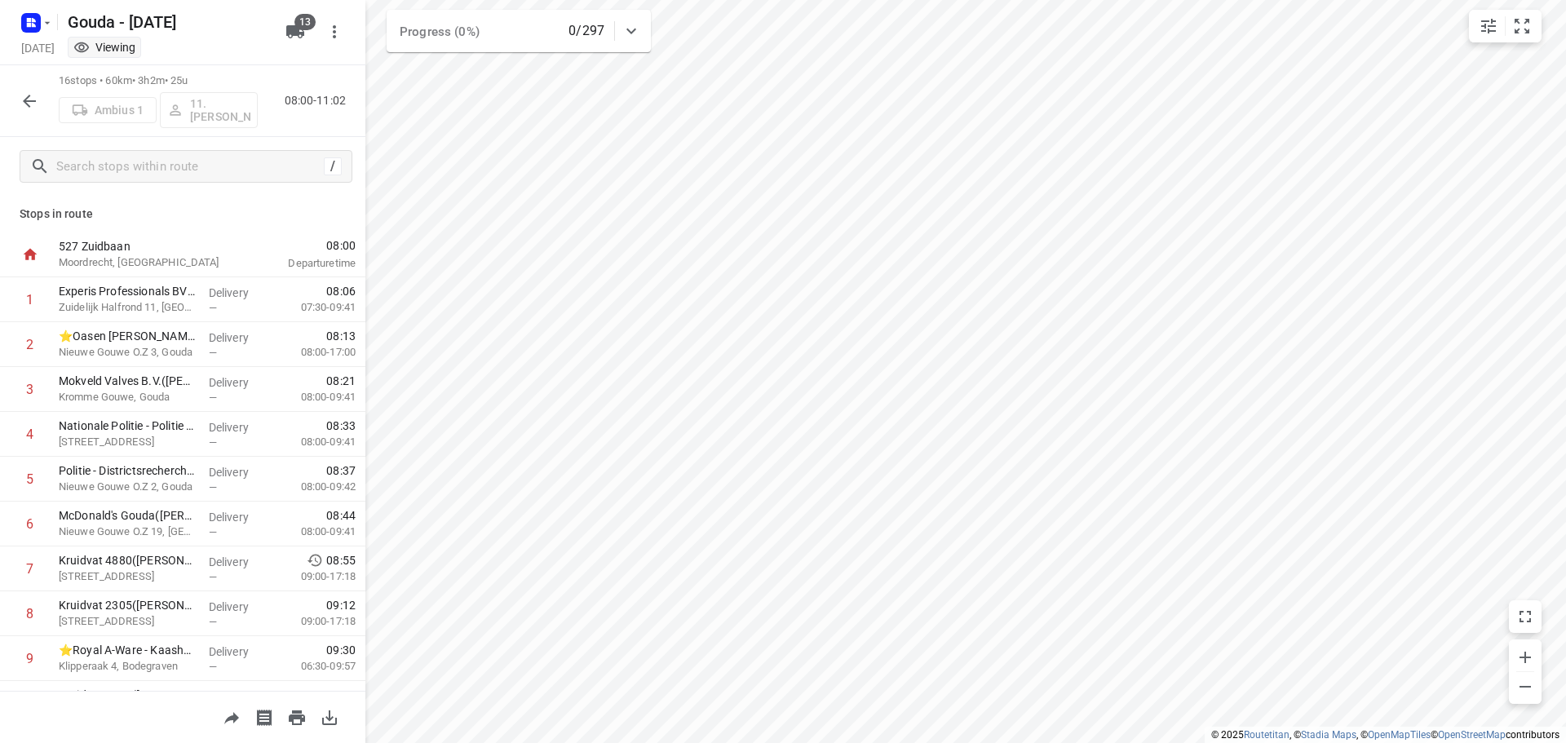
click at [218, 100] on div "Ambius 1 11. Cor Gelderblom" at bounding box center [158, 108] width 199 height 39
click at [27, 100] on icon "button" at bounding box center [30, 101] width 20 height 20
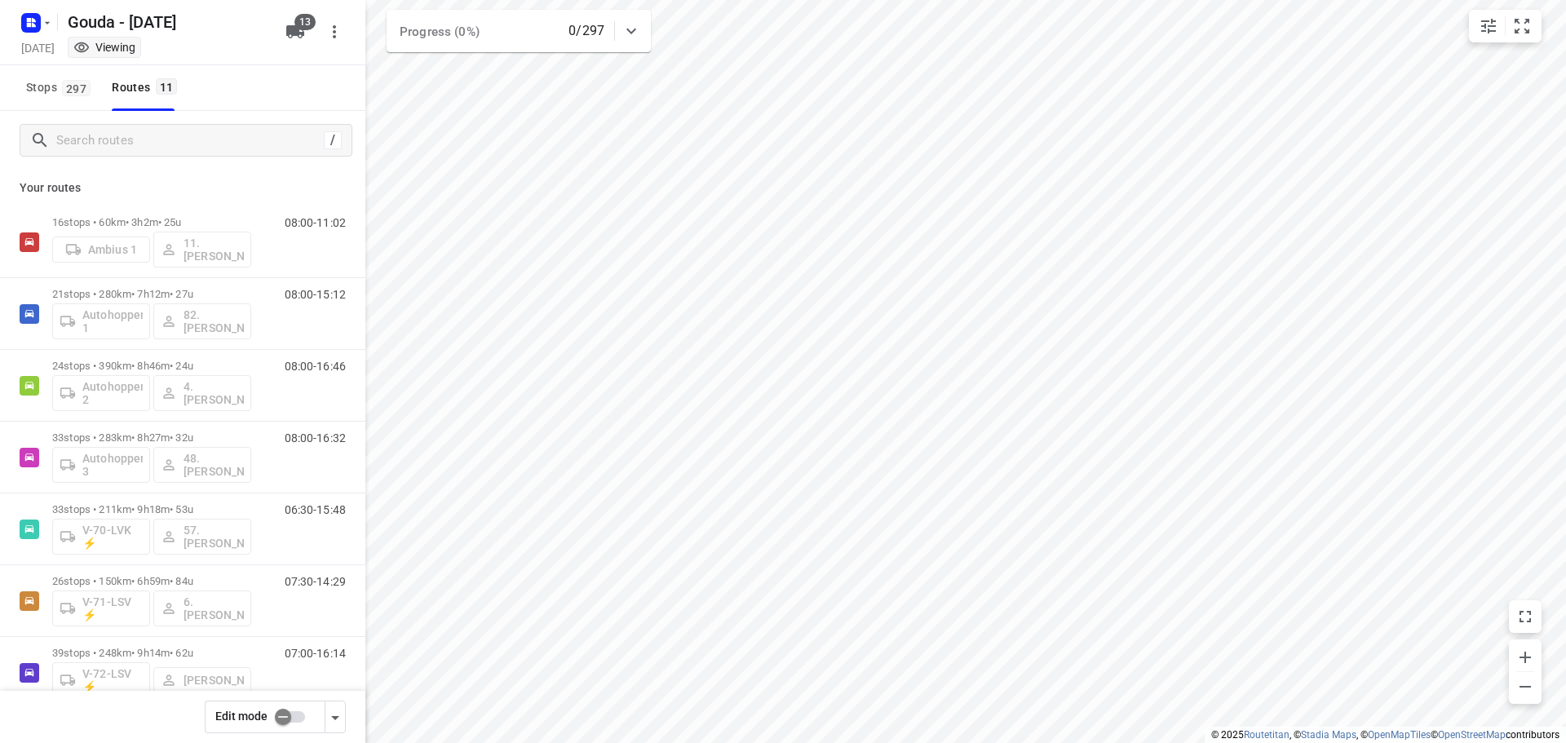
click at [296, 718] on input "checkbox" at bounding box center [283, 716] width 93 height 31
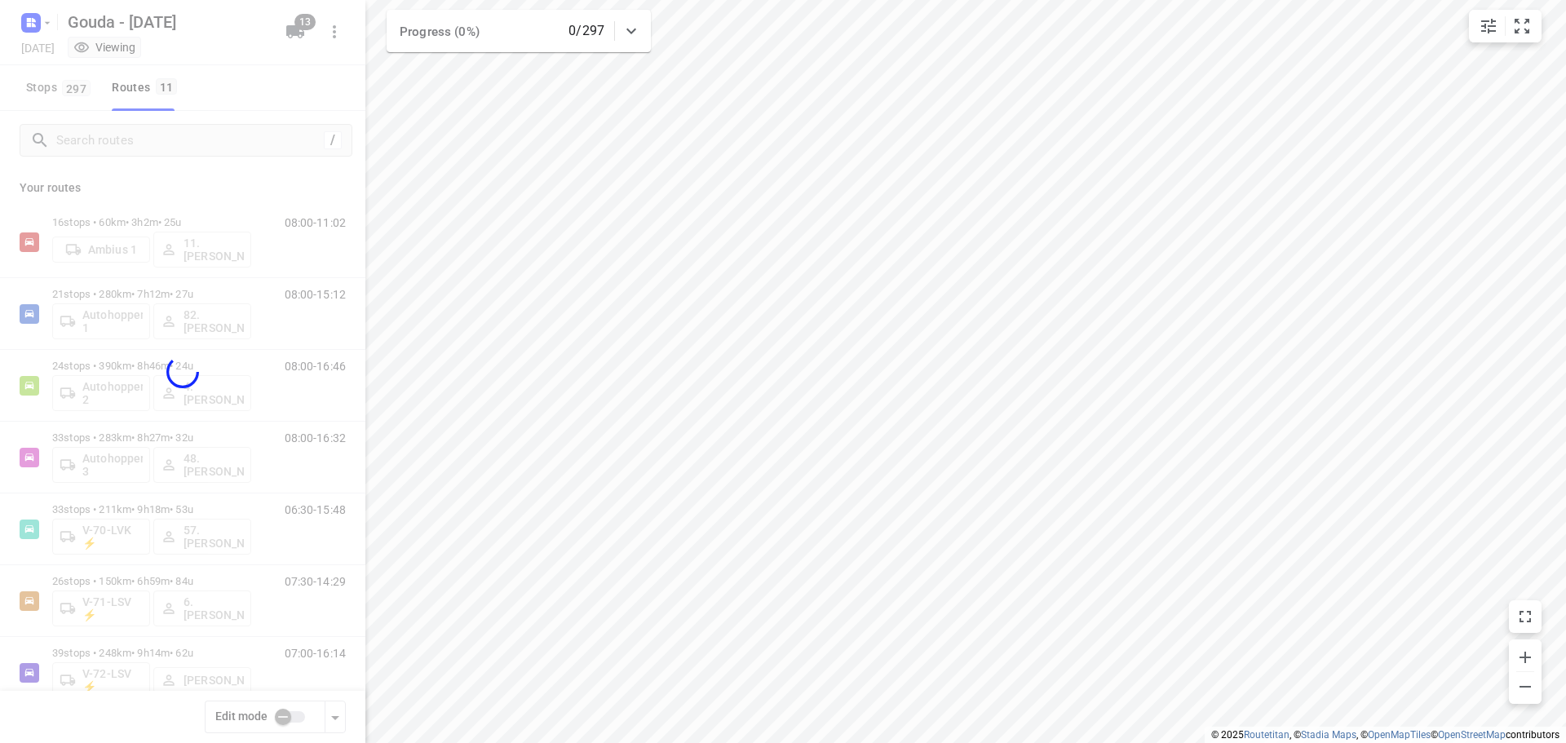
checkbox input "true"
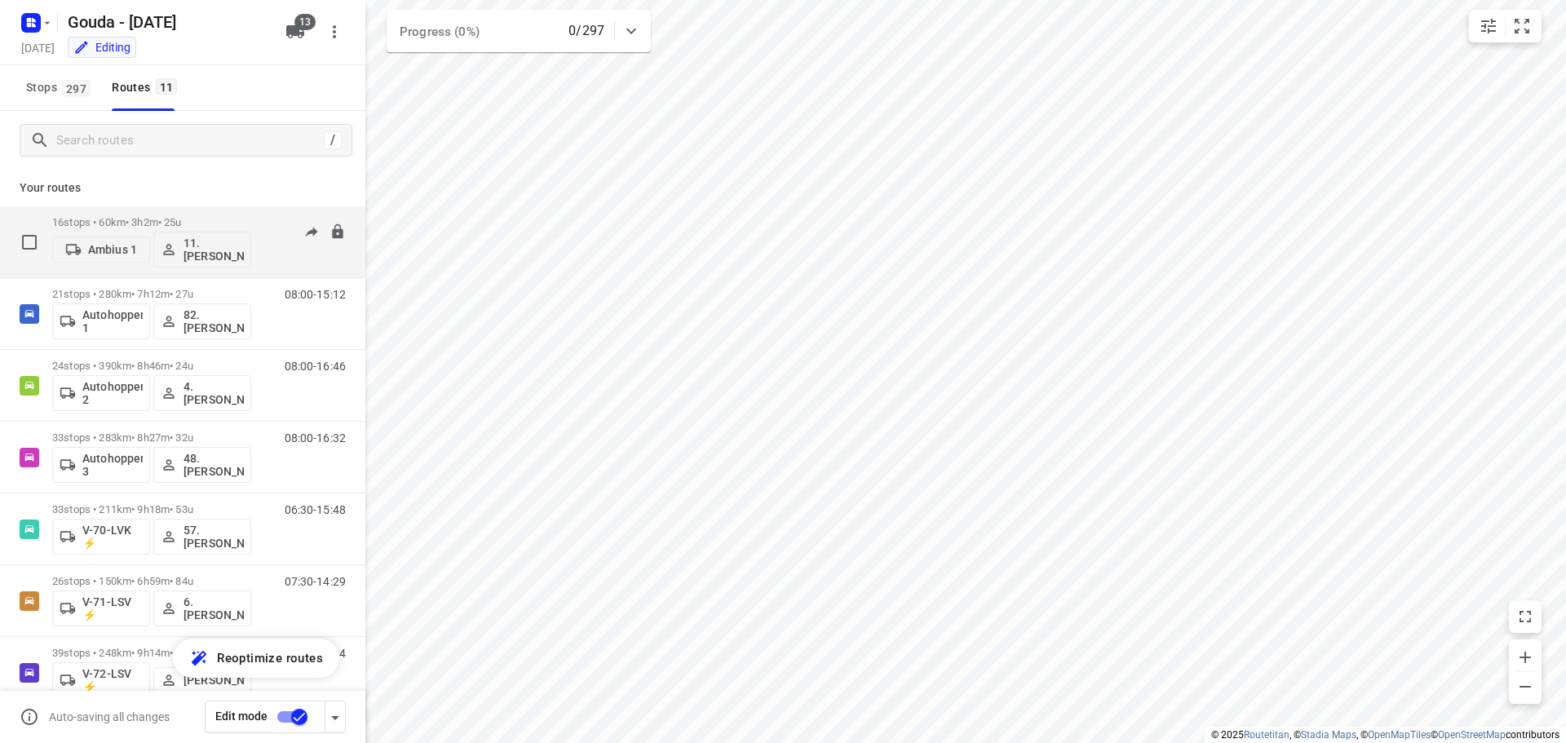
click at [214, 250] on p "11. Cor Gelderblom" at bounding box center [214, 250] width 60 height 26
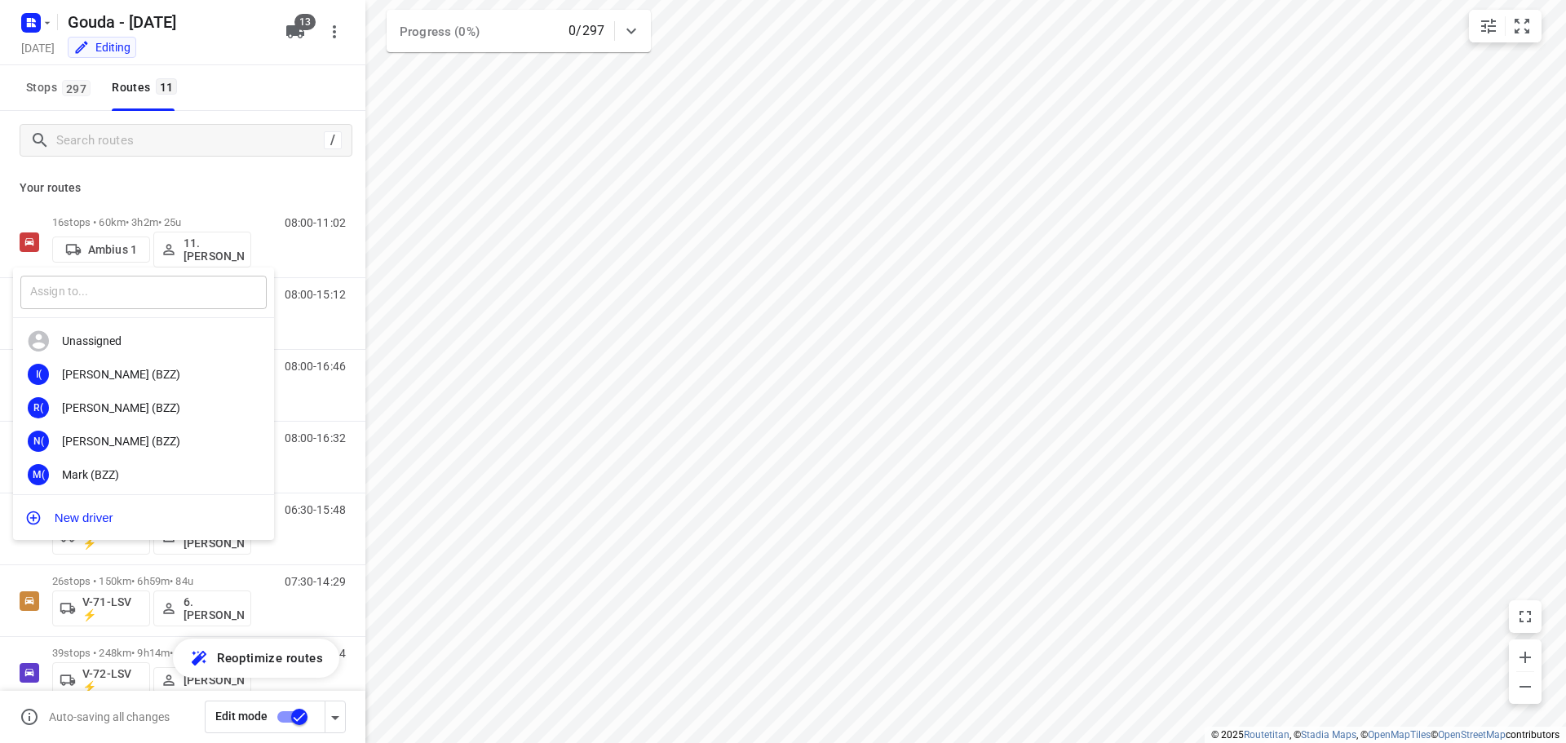
click at [164, 300] on input "text" at bounding box center [143, 292] width 246 height 33
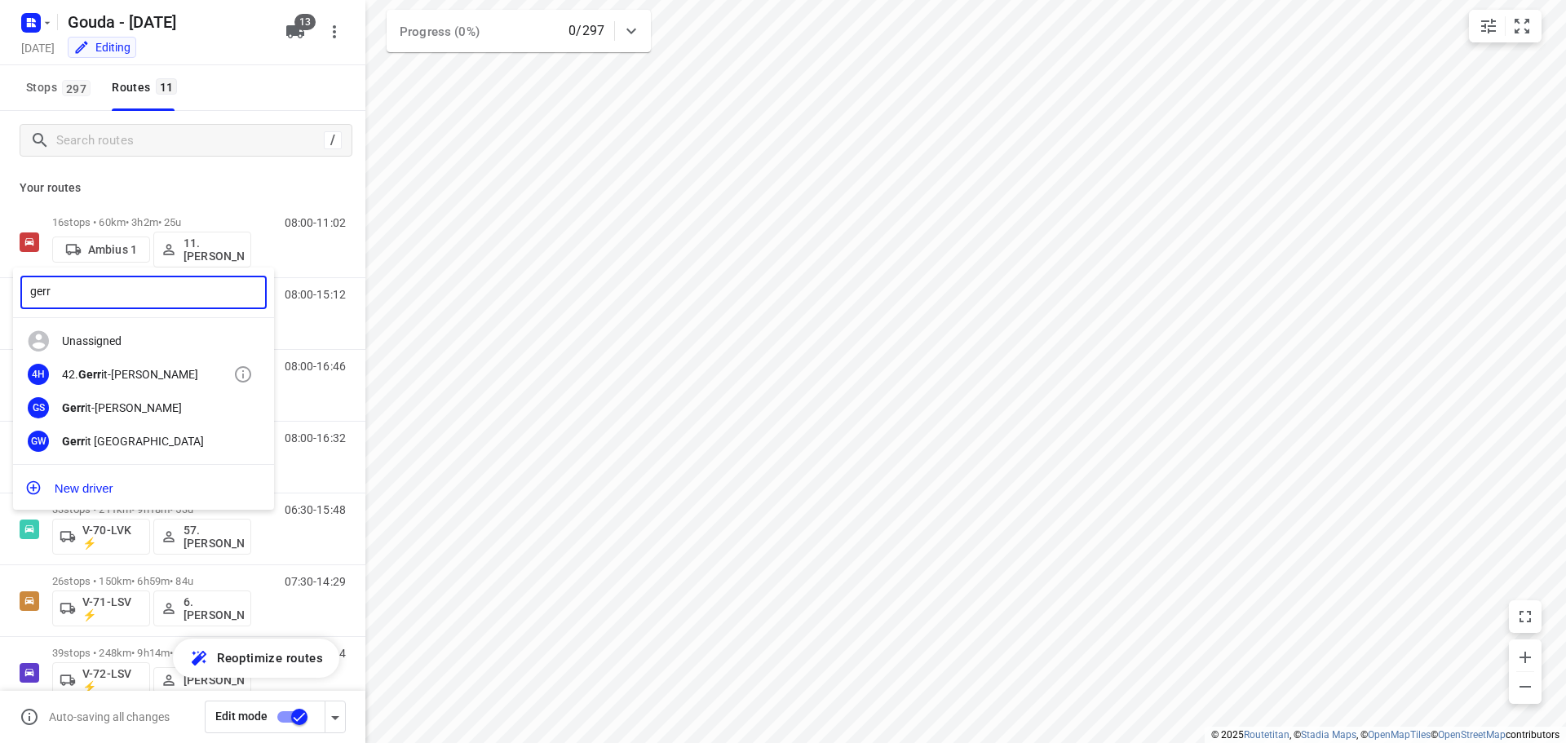
type input "gerr"
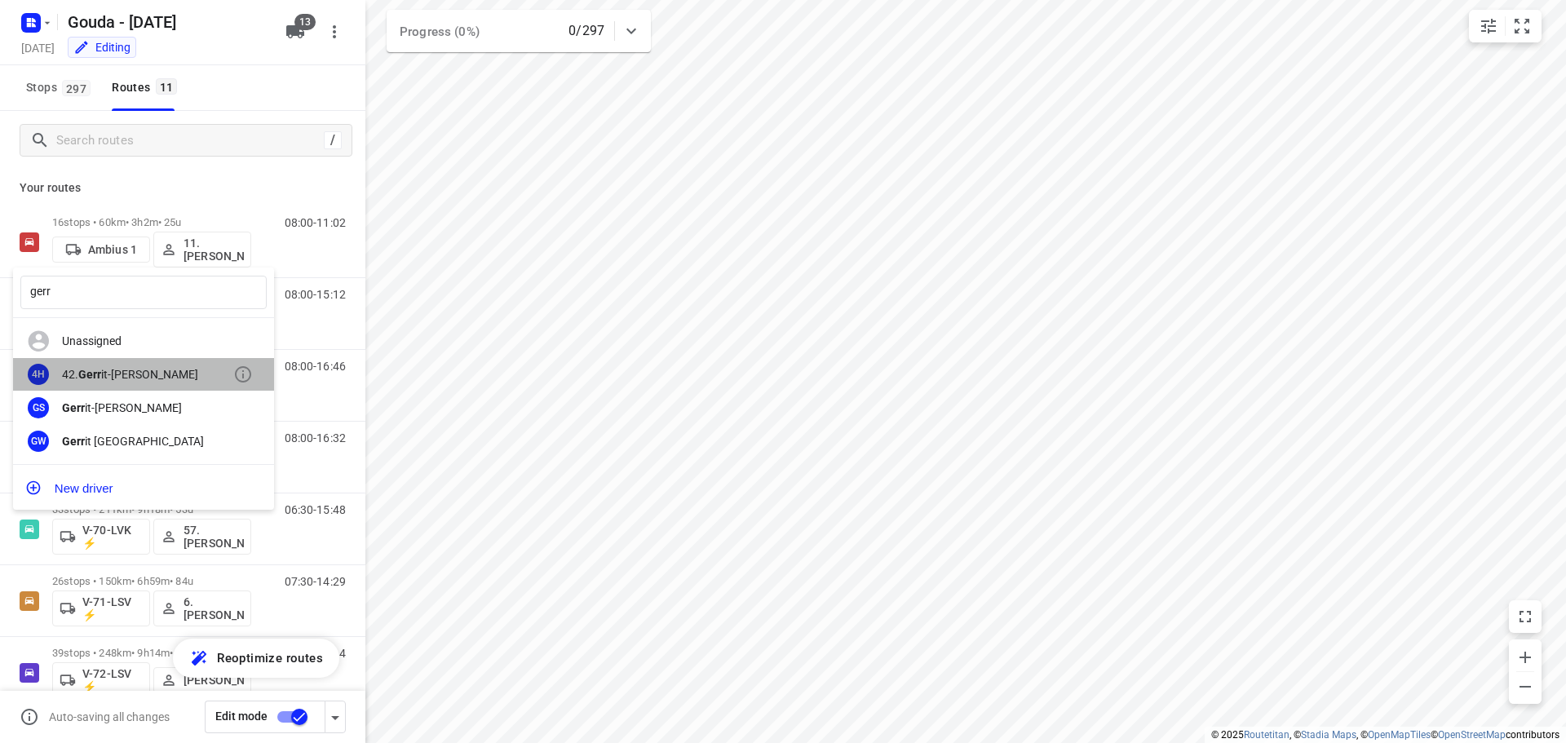
click at [125, 369] on div "42. Gerr it-Jan Heijink" at bounding box center [147, 374] width 171 height 13
